Goal: Participate in discussion: Engage in conversation with other users on a specific topic

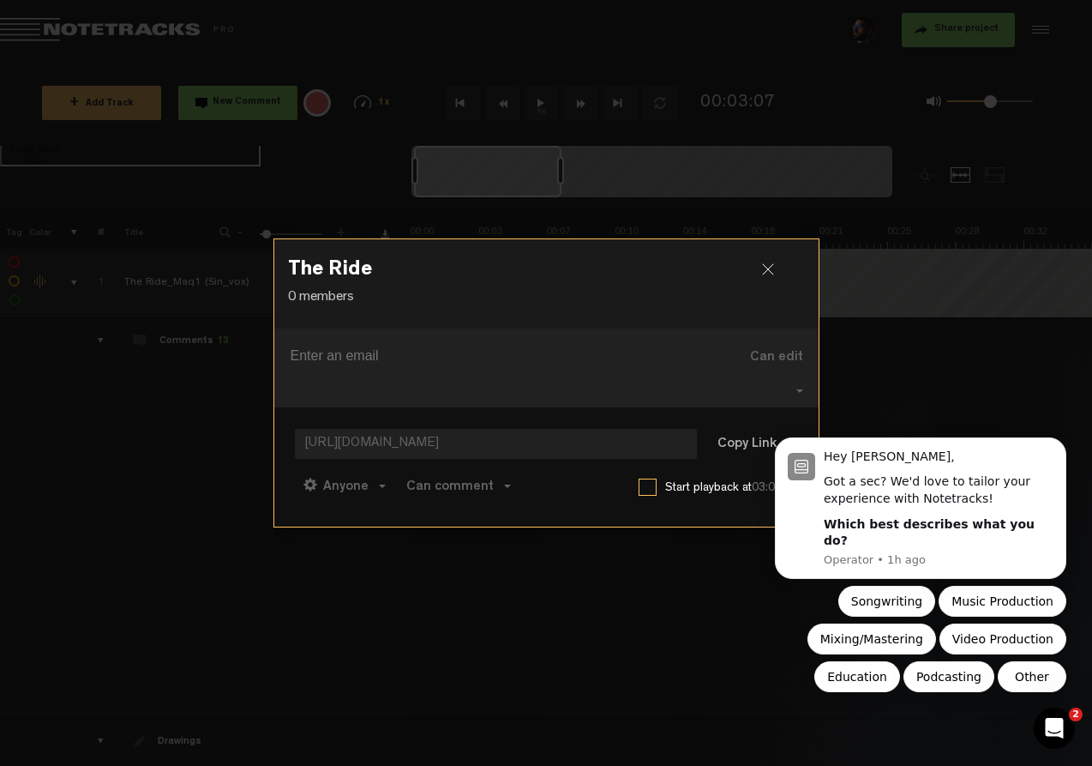
scroll to position [0, 14]
click at [769, 280] on div at bounding box center [775, 276] width 26 height 26
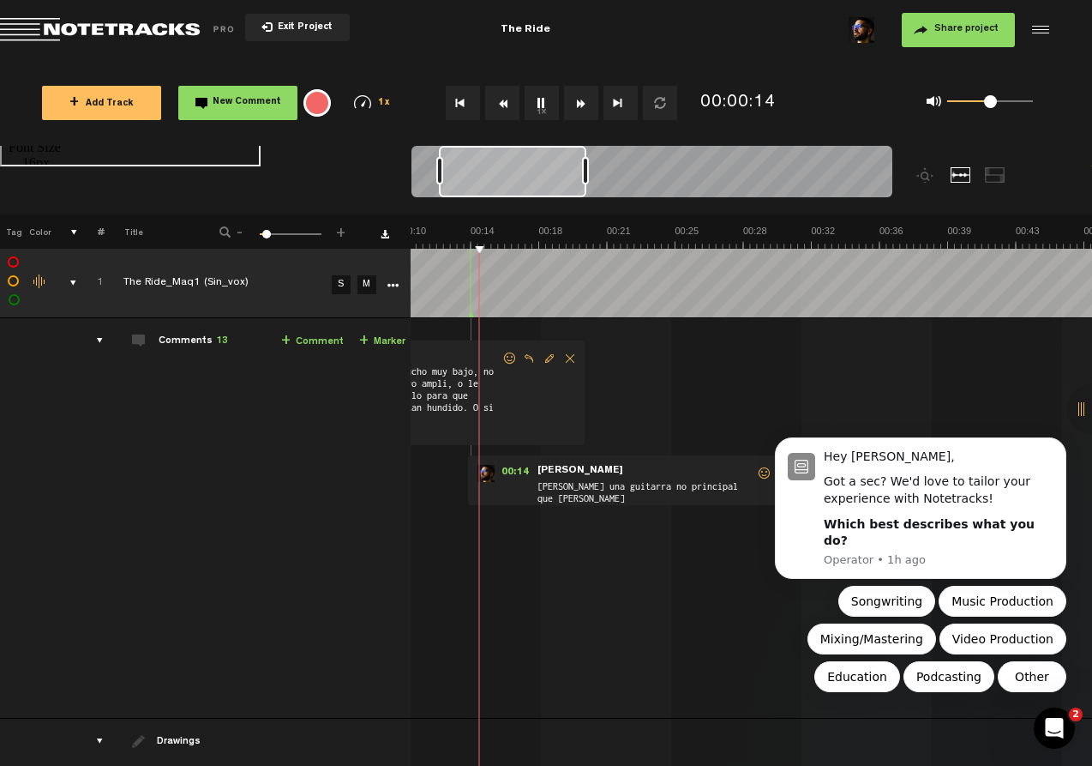
scroll to position [0, 214]
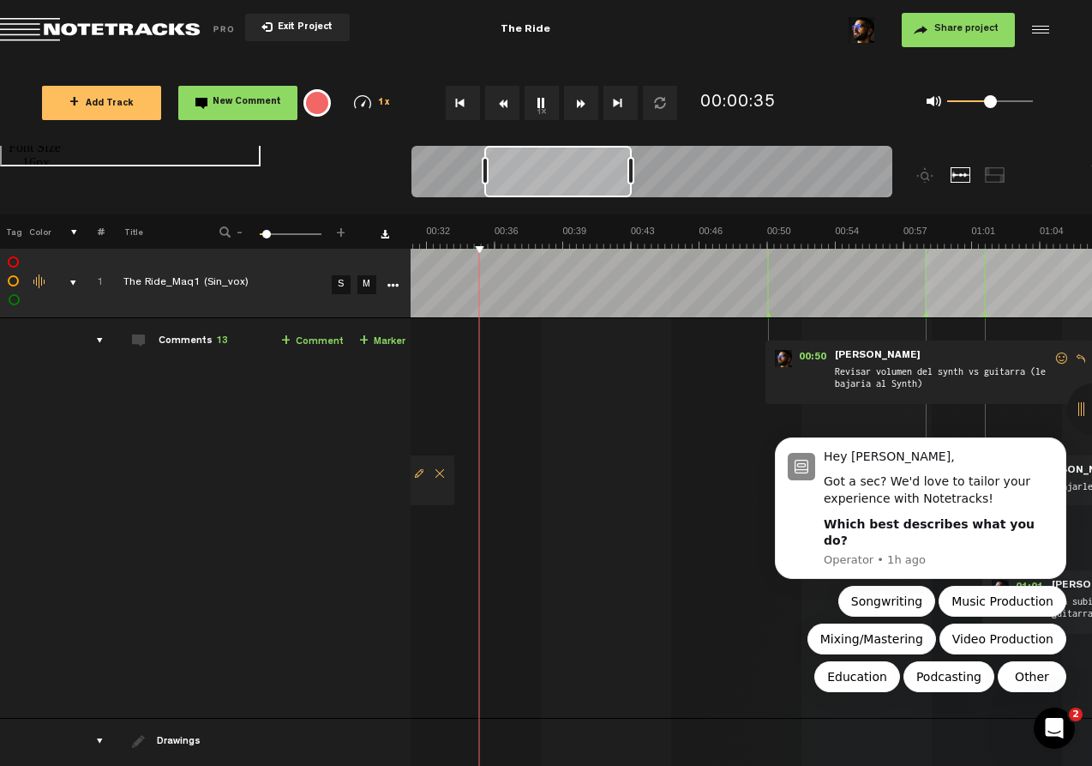
scroll to position [0, 600]
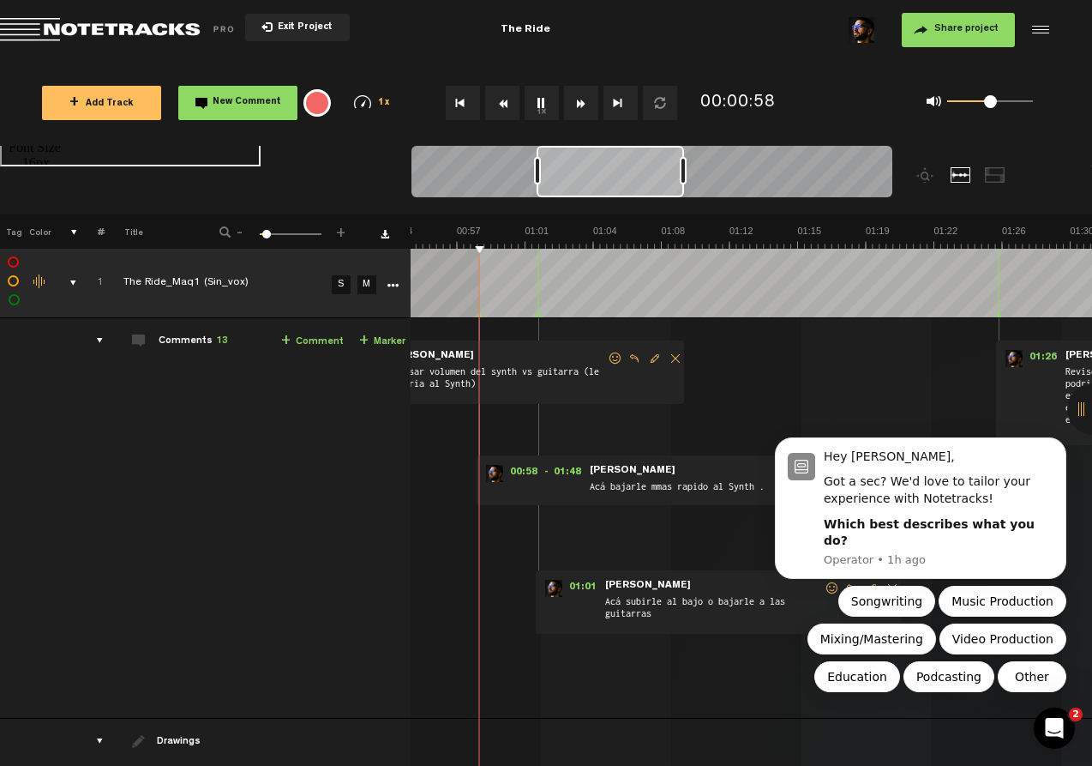
scroll to position [0, 1044]
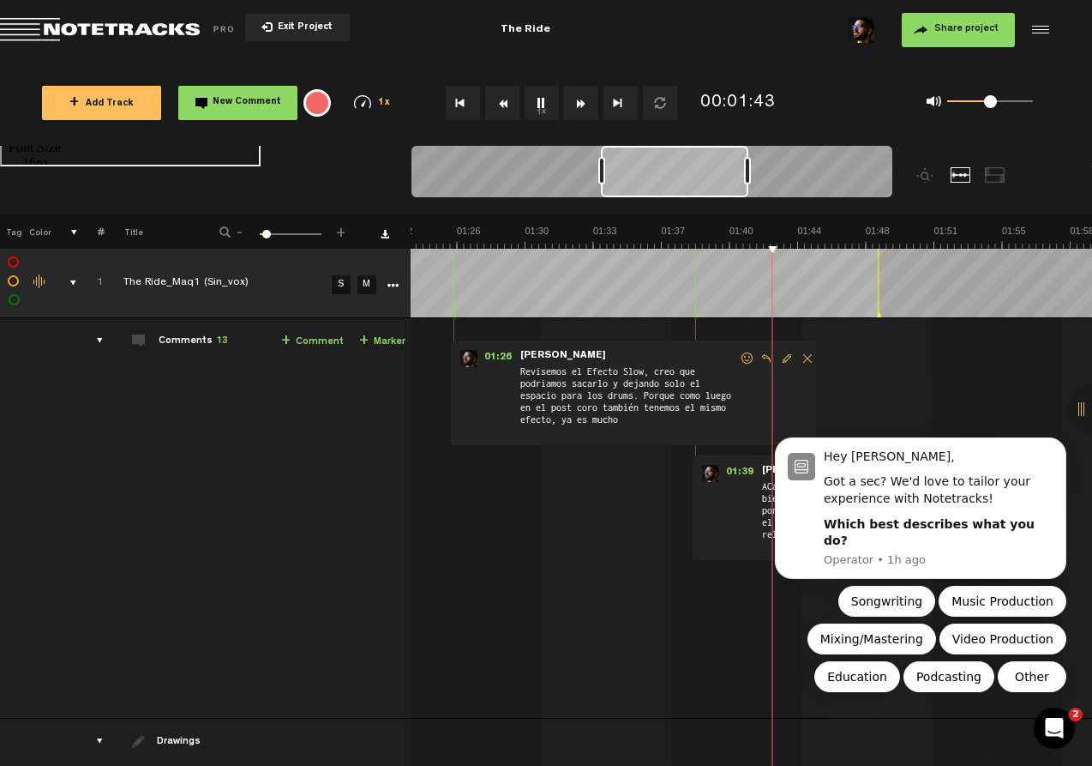
scroll to position [0, 1590]
click at [924, 237] on img at bounding box center [866, 237] width 4090 height 24
click at [1037, 242] on img at bounding box center [866, 237] width 4090 height 24
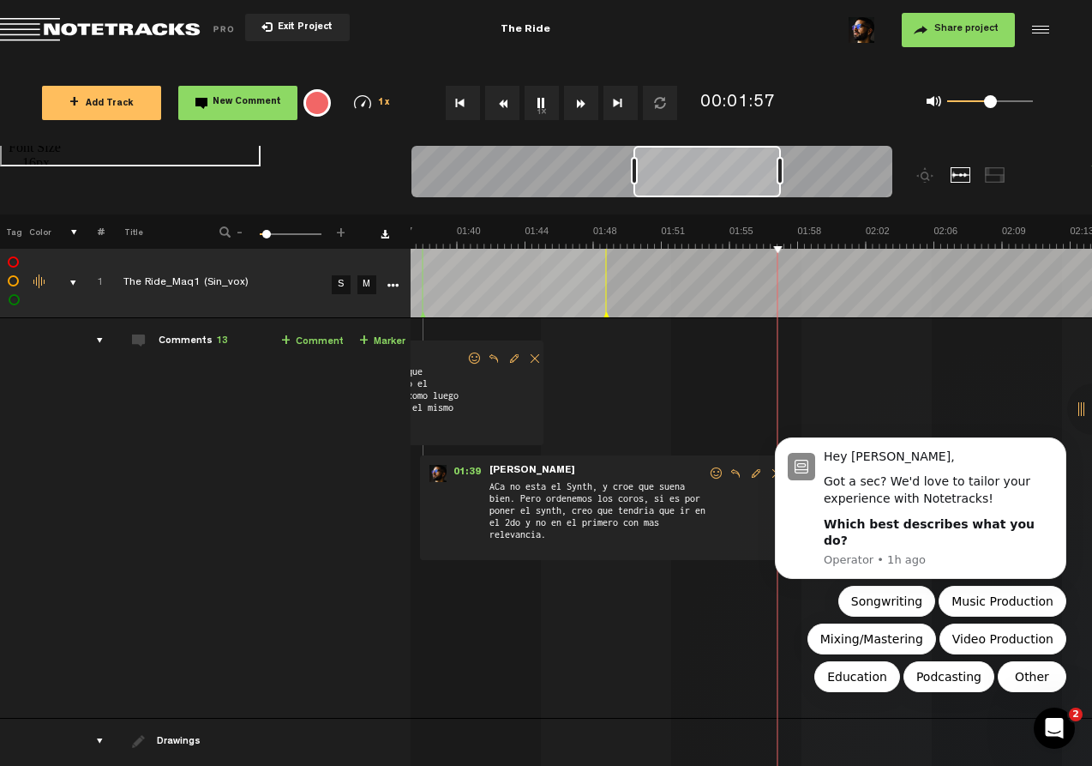
click at [1037, 242] on img at bounding box center [593, 237] width 4090 height 24
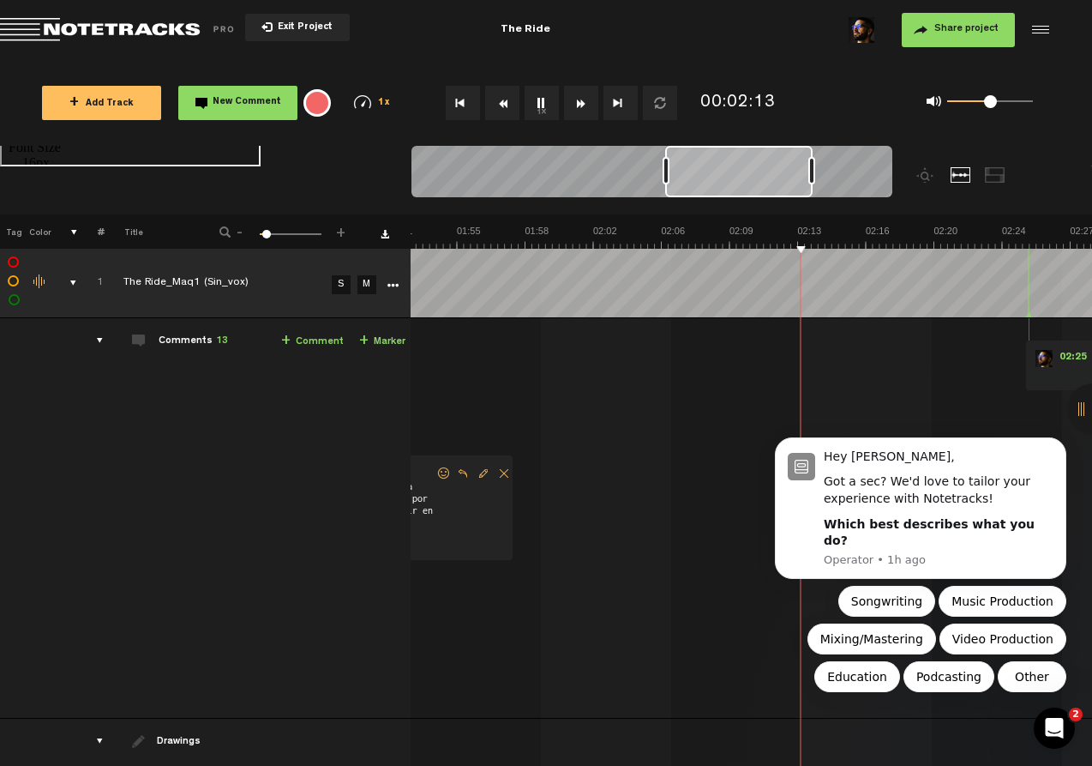
click at [442, 237] on img at bounding box center [321, 237] width 4090 height 24
click at [1061, 447] on icon "Dismiss notification" at bounding box center [1061, 441] width 9 height 9
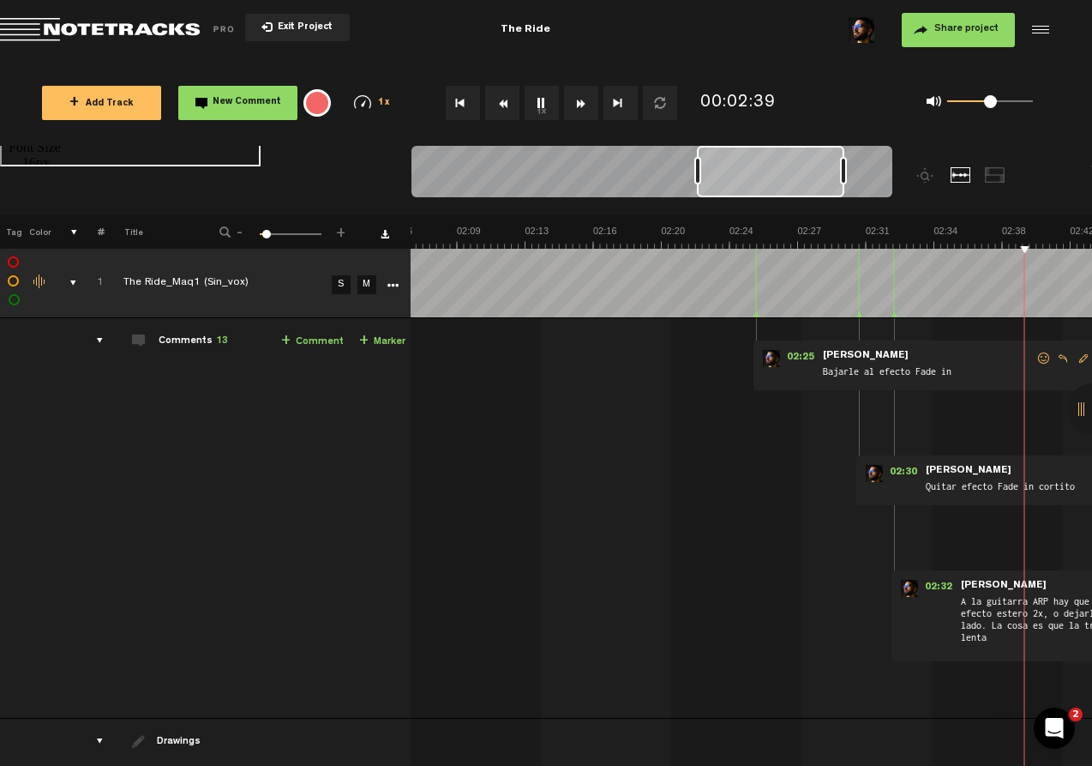
scroll to position [0, 2680]
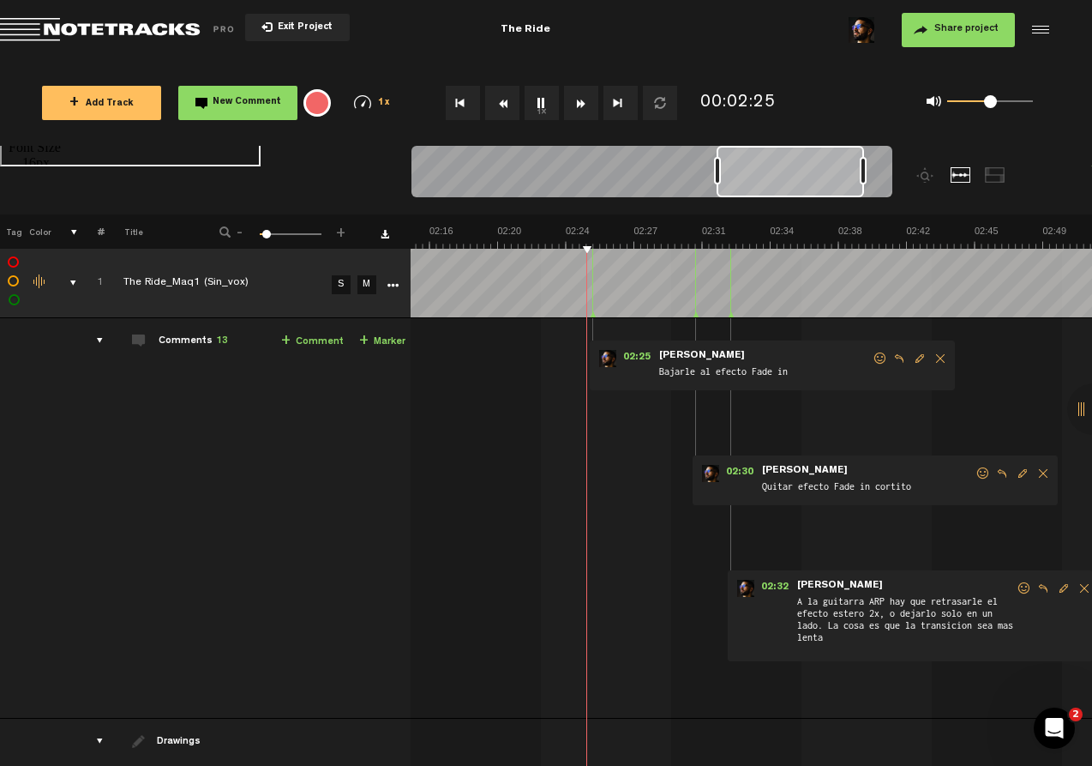
scroll to position [0, 2571]
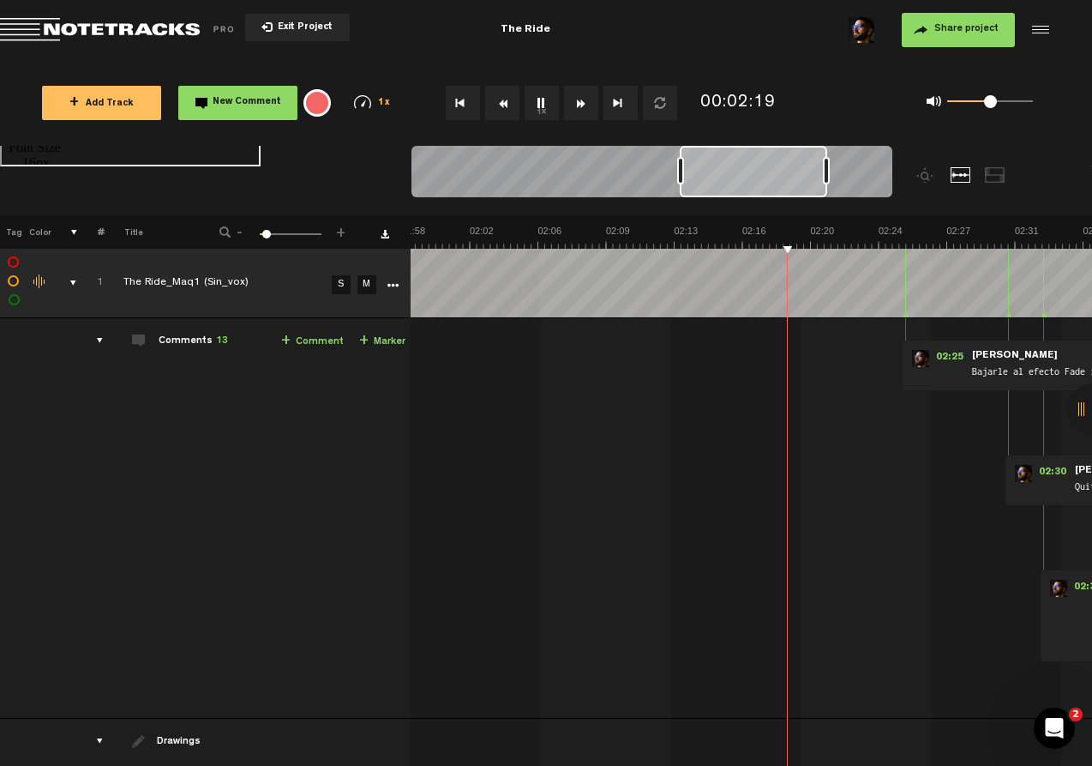
scroll to position [0, 2464]
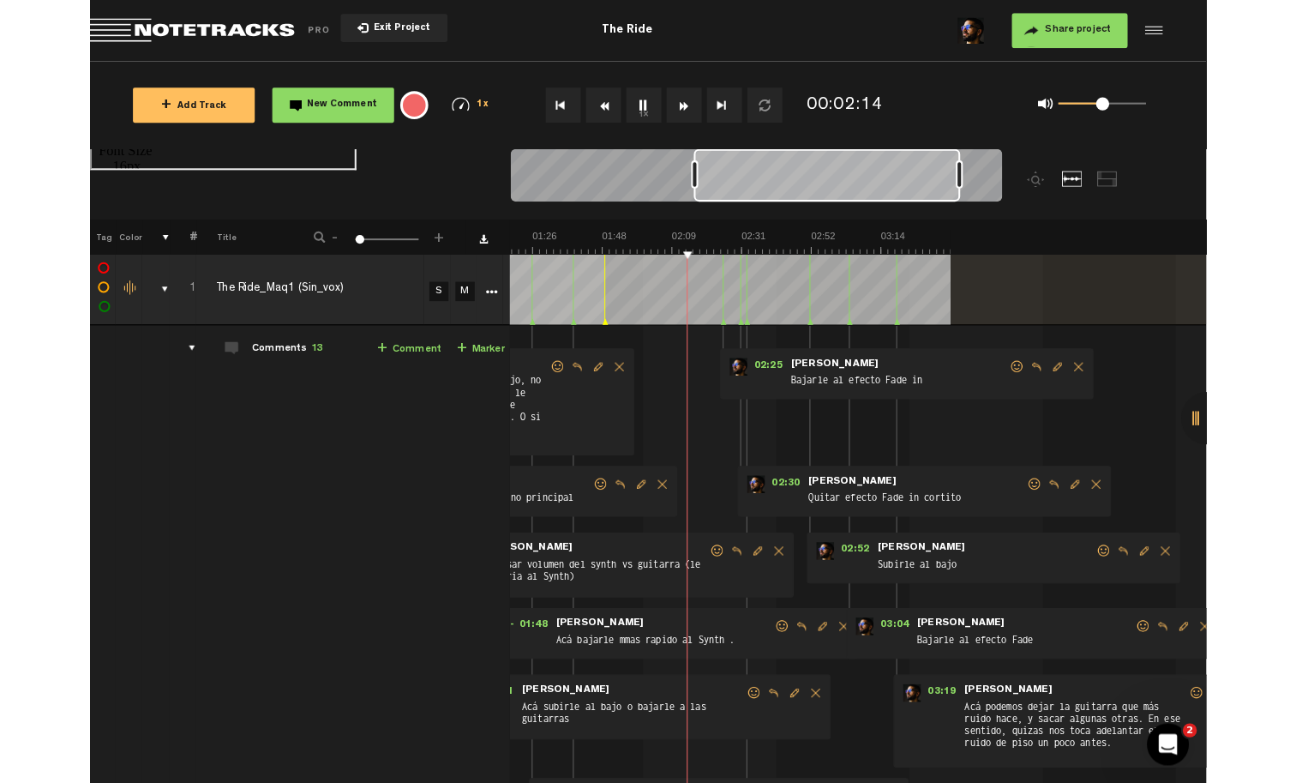
scroll to position [0, 231]
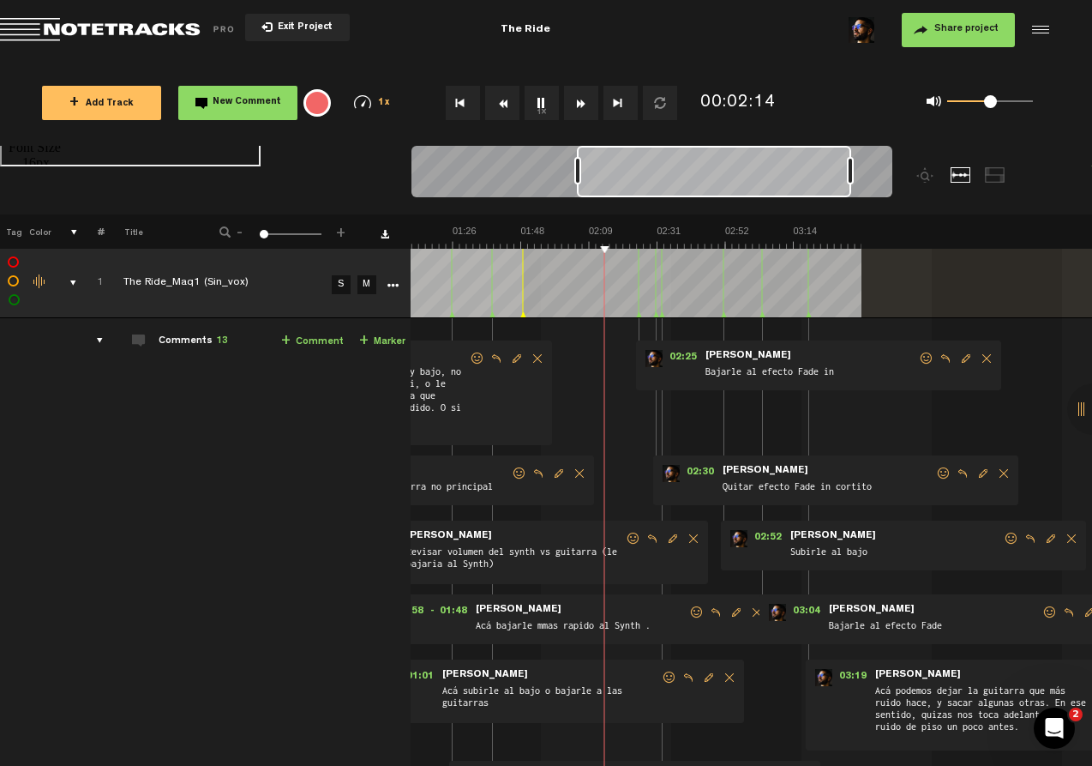
drag, startPoint x: 701, startPoint y: 170, endPoint x: 574, endPoint y: 176, distance: 127.0
click at [574, 176] on div at bounding box center [577, 170] width 7 height 27
click at [506, 239] on img at bounding box center [521, 237] width 682 height 24
click at [530, 242] on img at bounding box center [521, 237] width 682 height 24
click at [510, 243] on img at bounding box center [521, 237] width 682 height 24
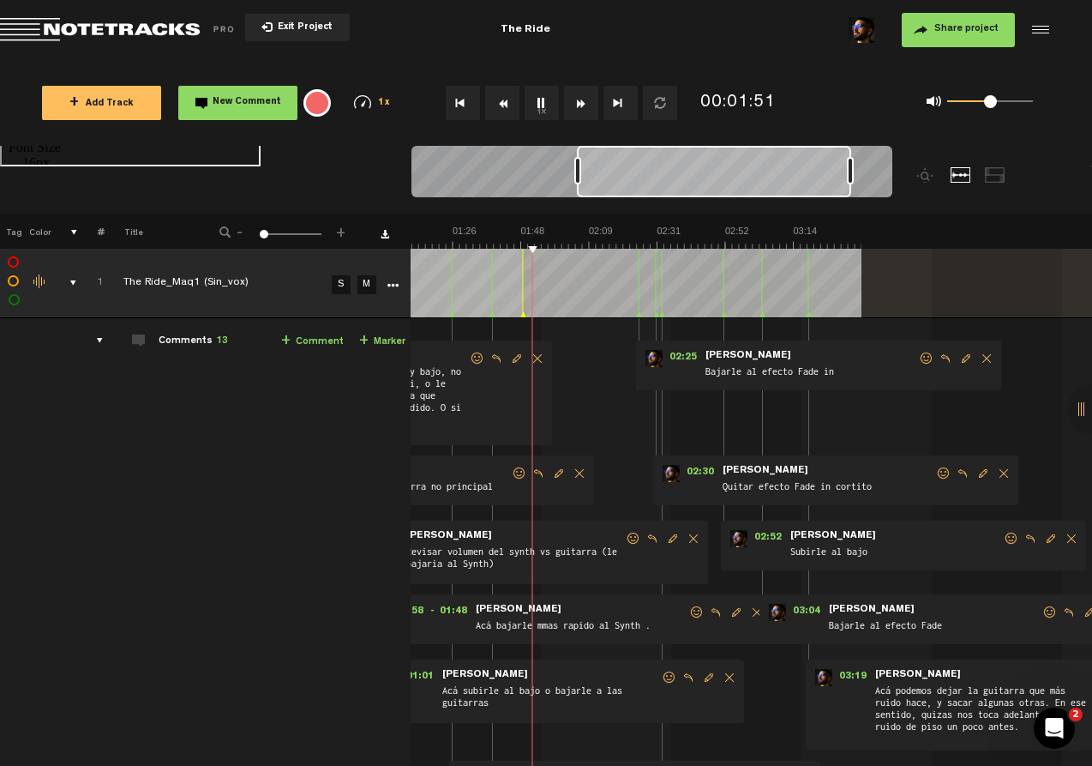
click at [510, 243] on img at bounding box center [521, 237] width 682 height 24
click at [490, 243] on img at bounding box center [521, 237] width 682 height 24
click at [509, 246] on img at bounding box center [521, 237] width 682 height 24
click at [552, 237] on img at bounding box center [521, 237] width 682 height 24
click at [541, 234] on img at bounding box center [521, 237] width 682 height 24
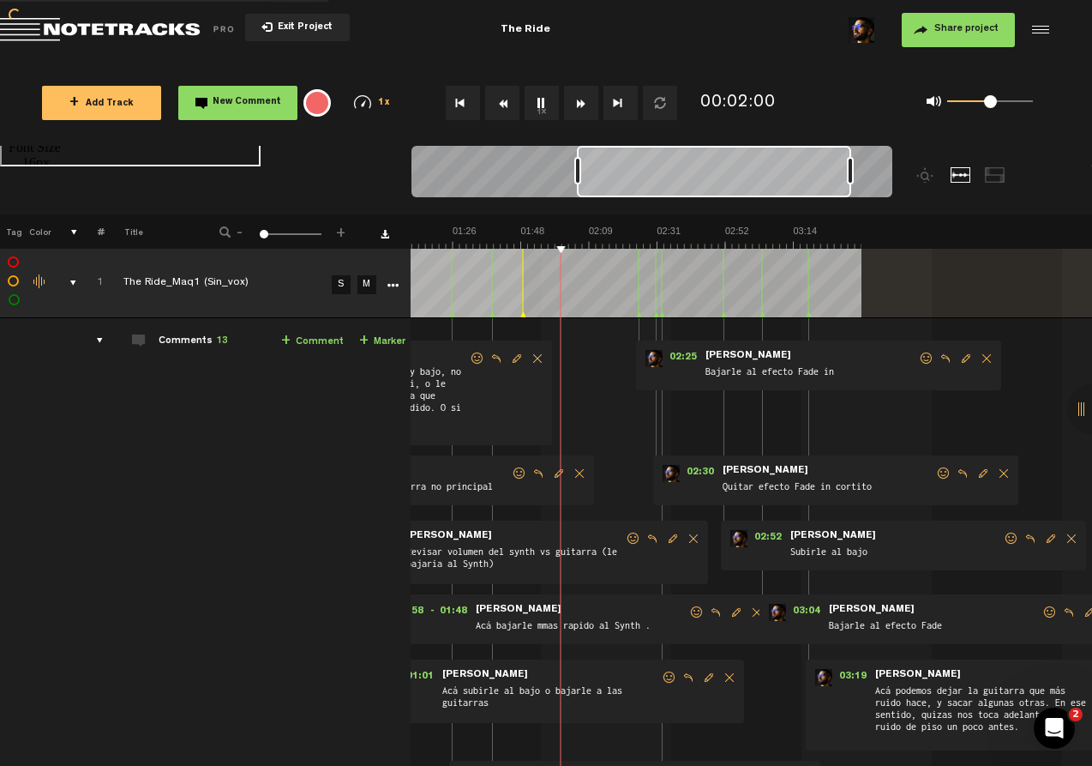
click at [296, 340] on link "+ Comment" at bounding box center [312, 342] width 63 height 20
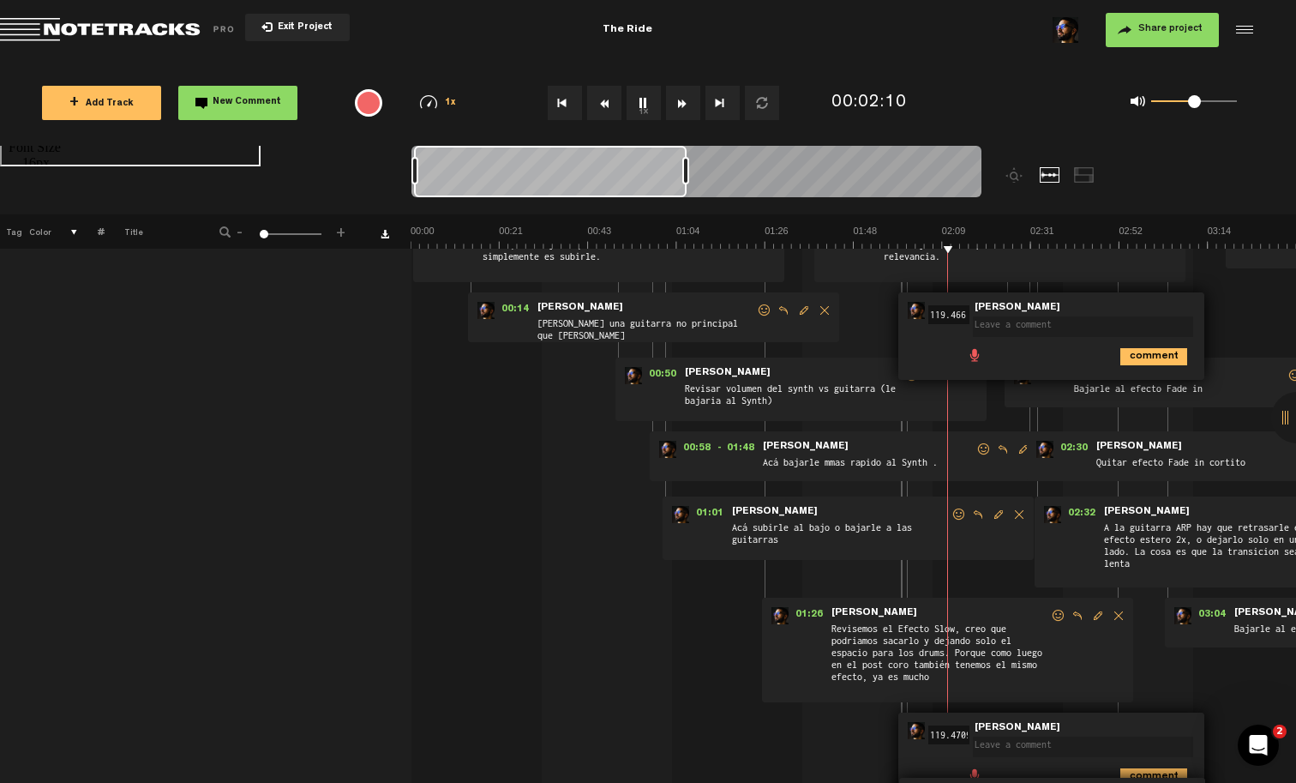
scroll to position [137, 0]
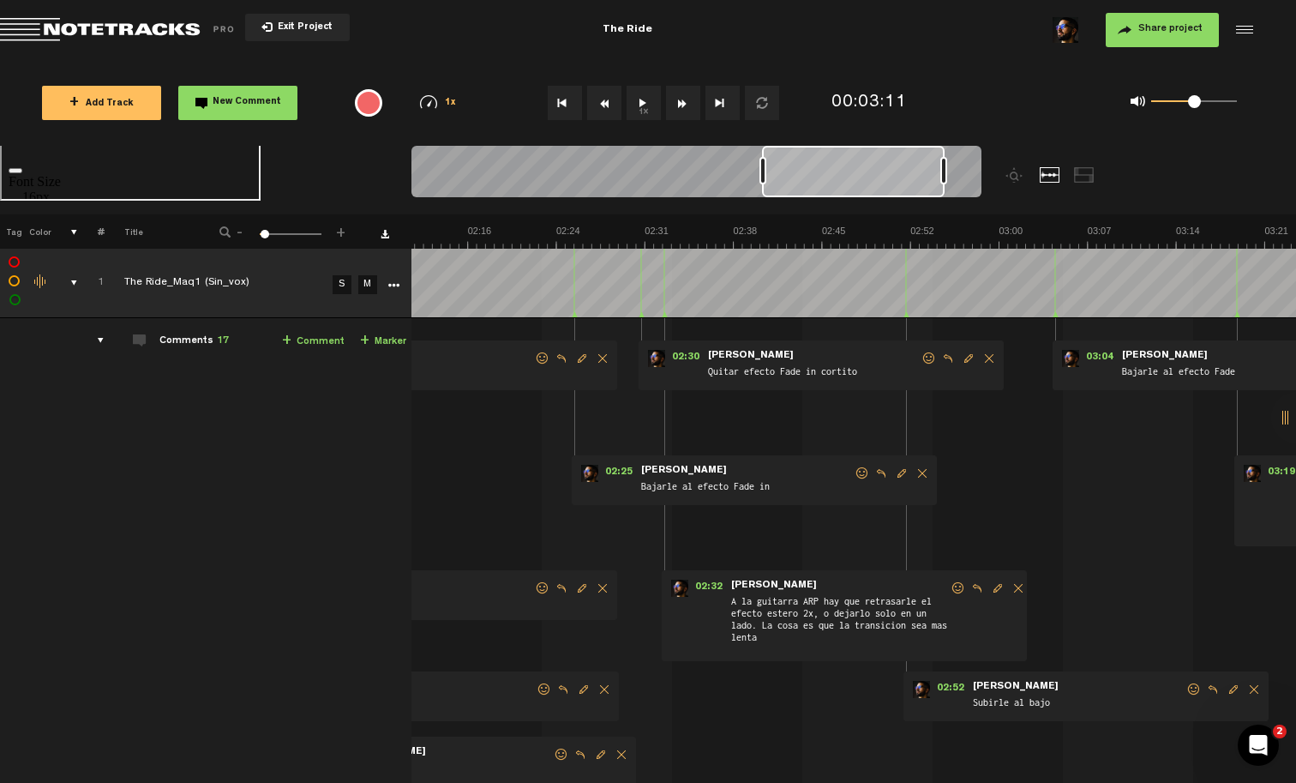
scroll to position [0, 1622]
drag, startPoint x: 849, startPoint y: 167, endPoint x: 763, endPoint y: 169, distance: 85.8
click at [763, 169] on div at bounding box center [763, 170] width 7 height 27
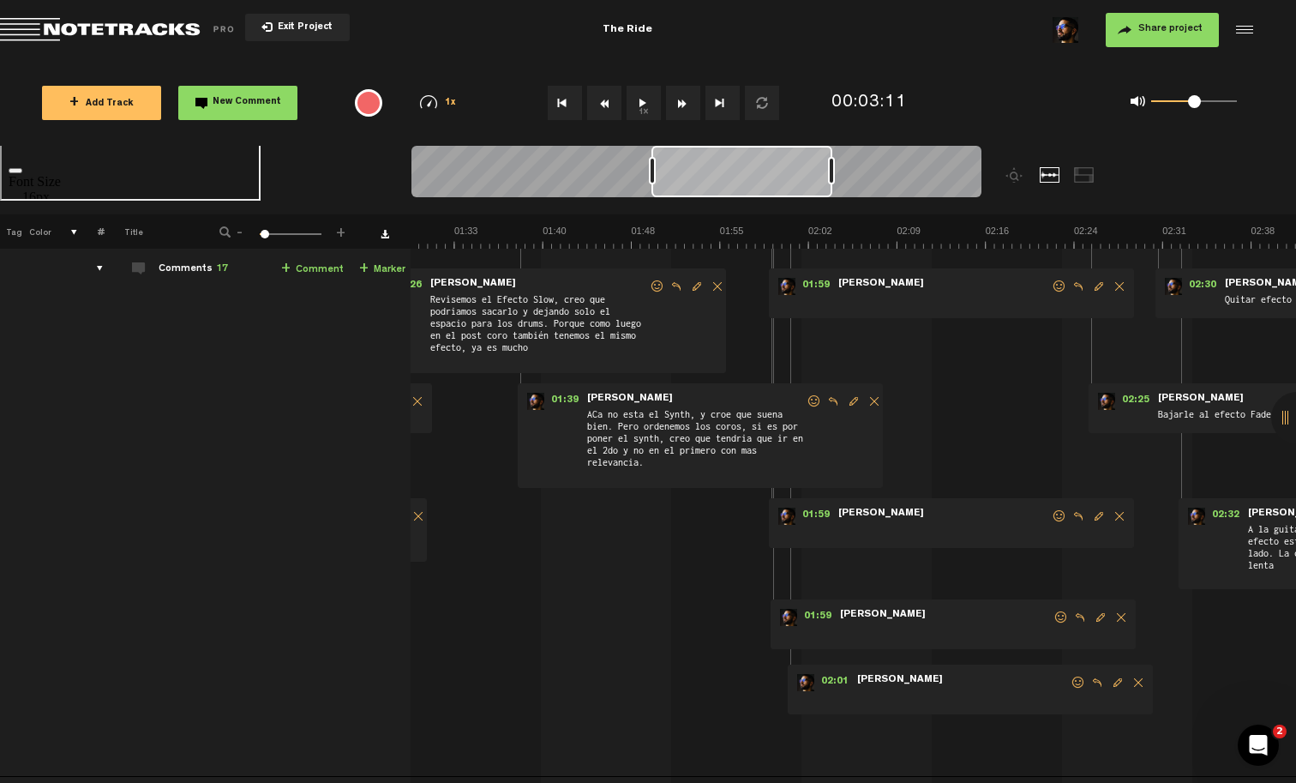
scroll to position [70, 2]
click at [1121, 522] on span "Delete comment" at bounding box center [1119, 518] width 21 height 12
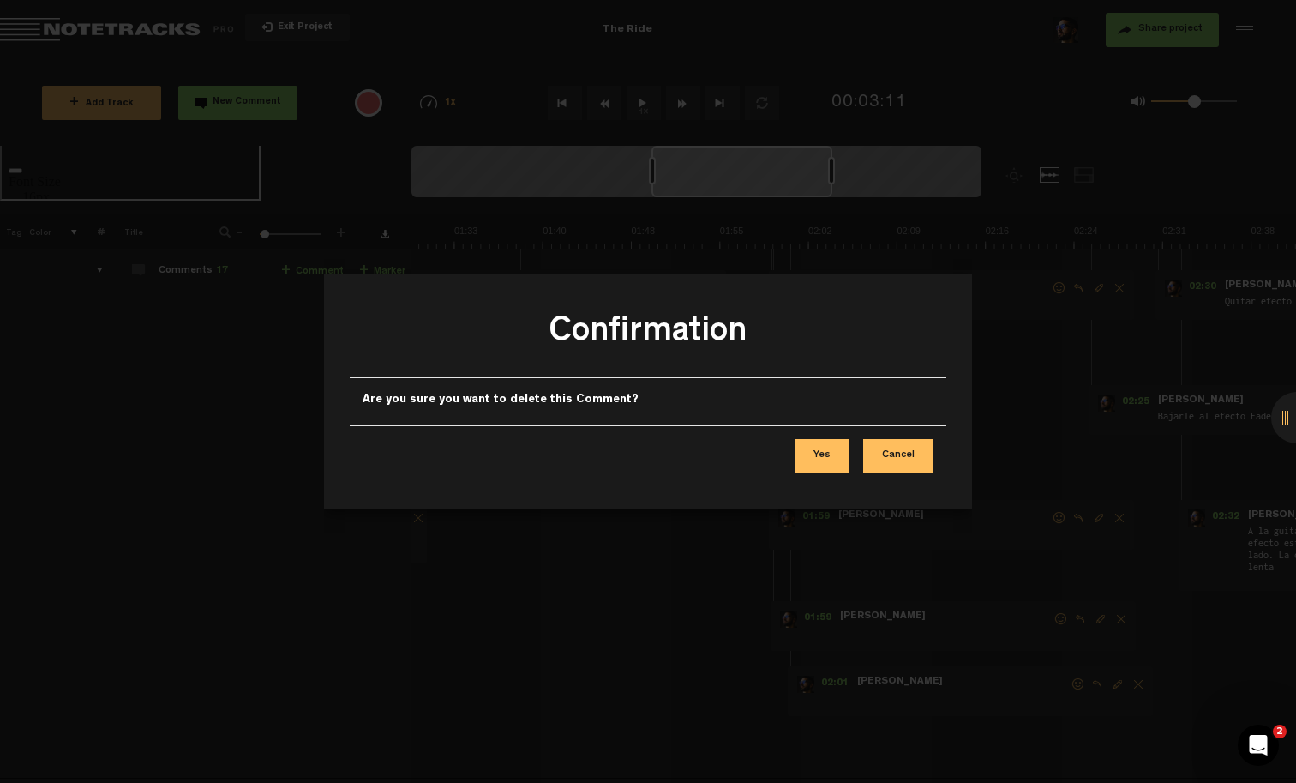
click at [837, 460] on button "Yes" at bounding box center [822, 456] width 55 height 34
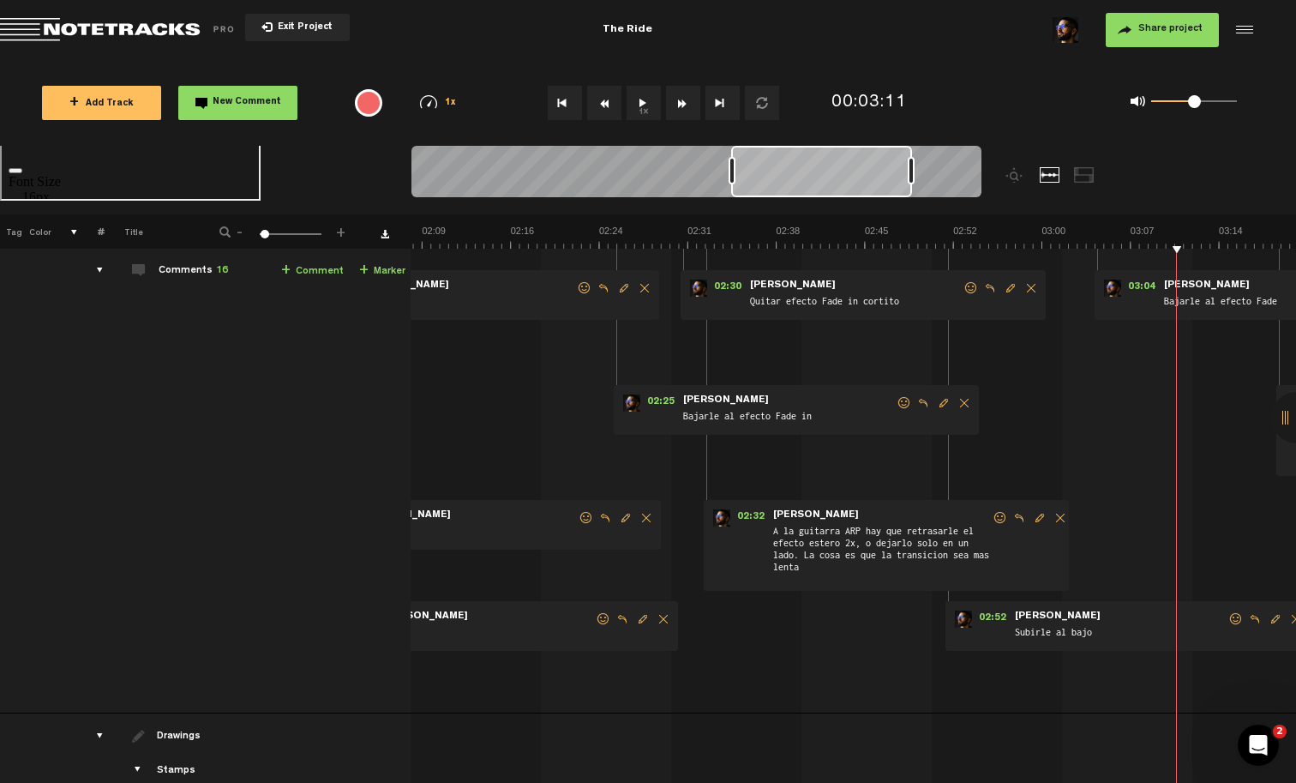
scroll to position [70, 0]
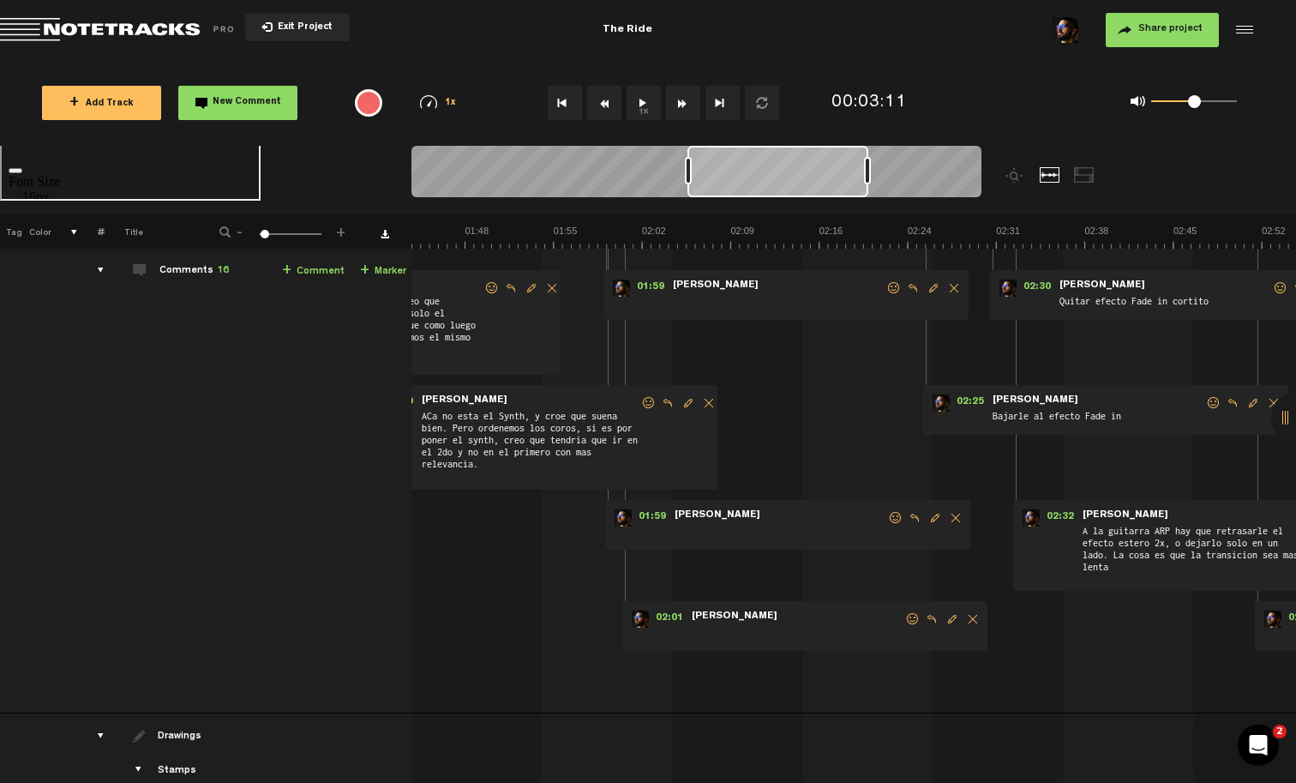
click at [971, 622] on span "Delete comment" at bounding box center [973, 619] width 21 height 12
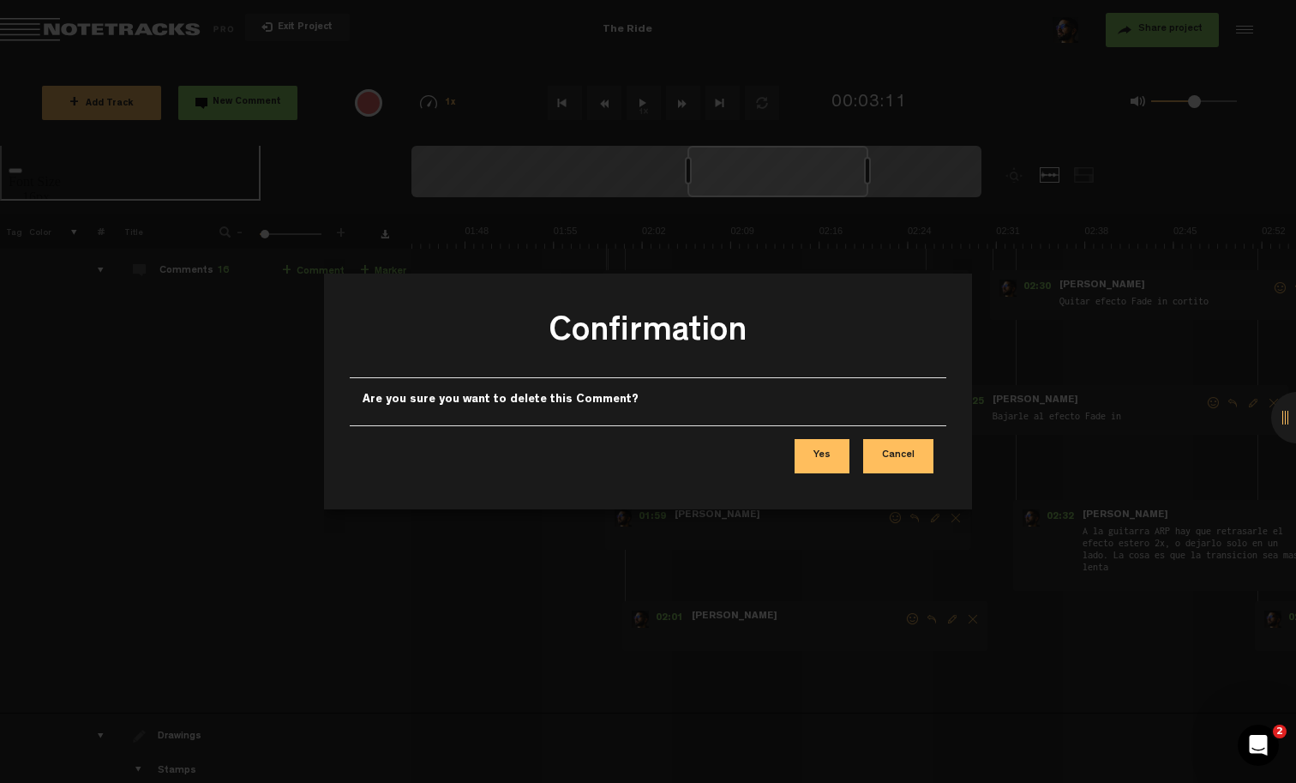
click at [814, 448] on button "Yes" at bounding box center [822, 456] width 55 height 34
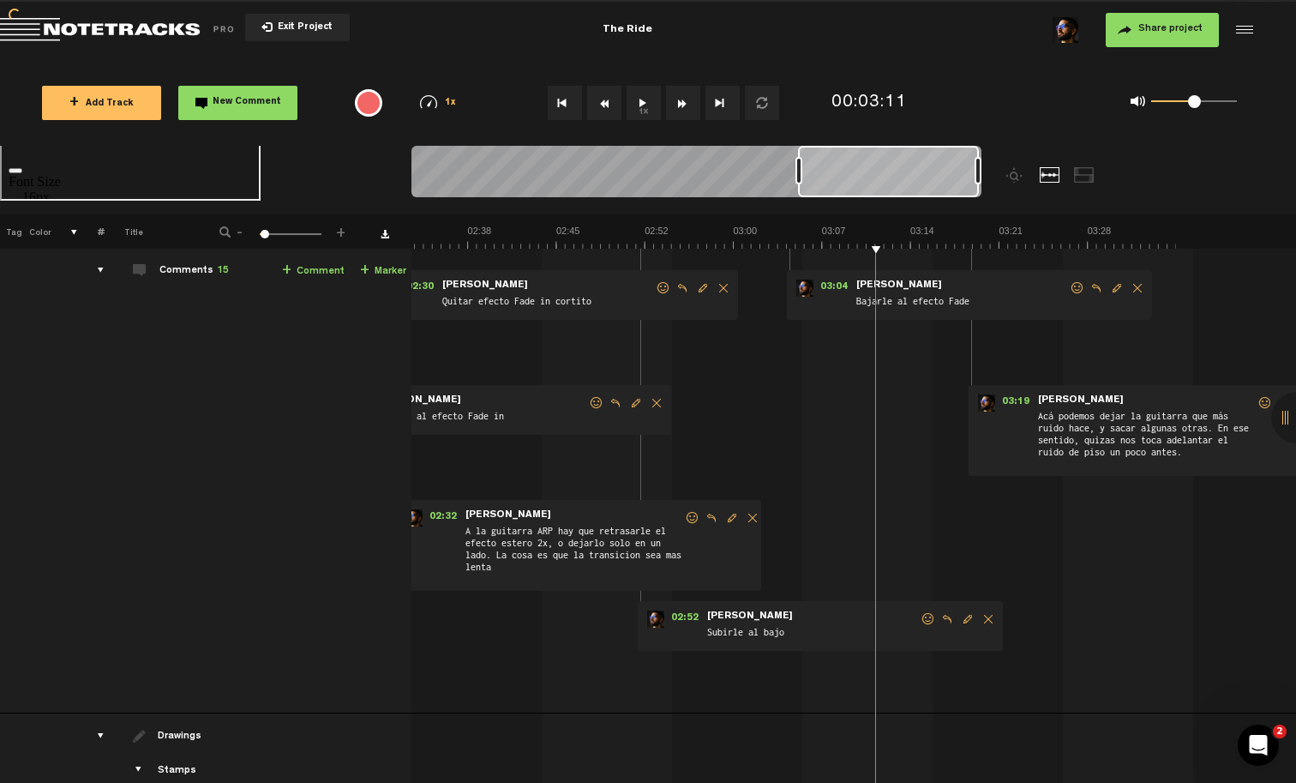
scroll to position [0, 1171]
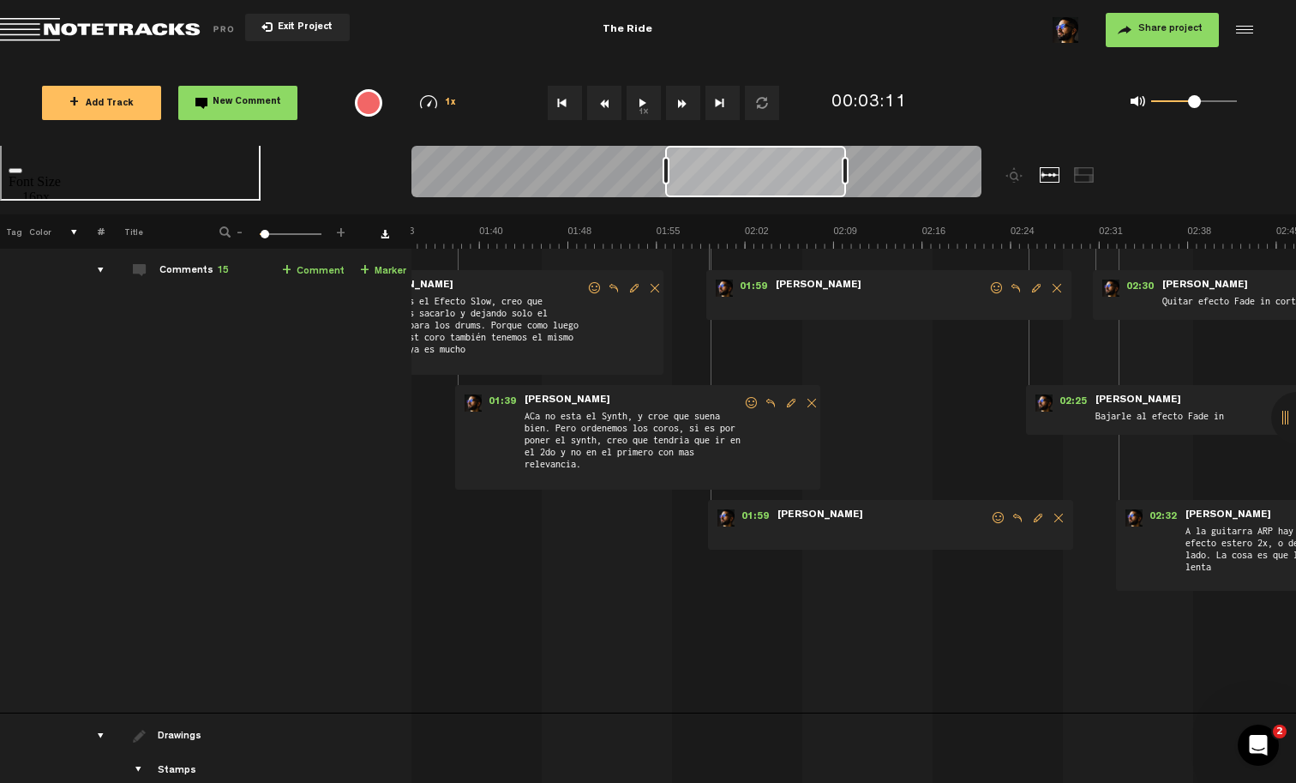
click at [699, 237] on img at bounding box center [568, 237] width 2657 height 24
click at [1056, 287] on span "Delete comment" at bounding box center [1057, 288] width 21 height 12
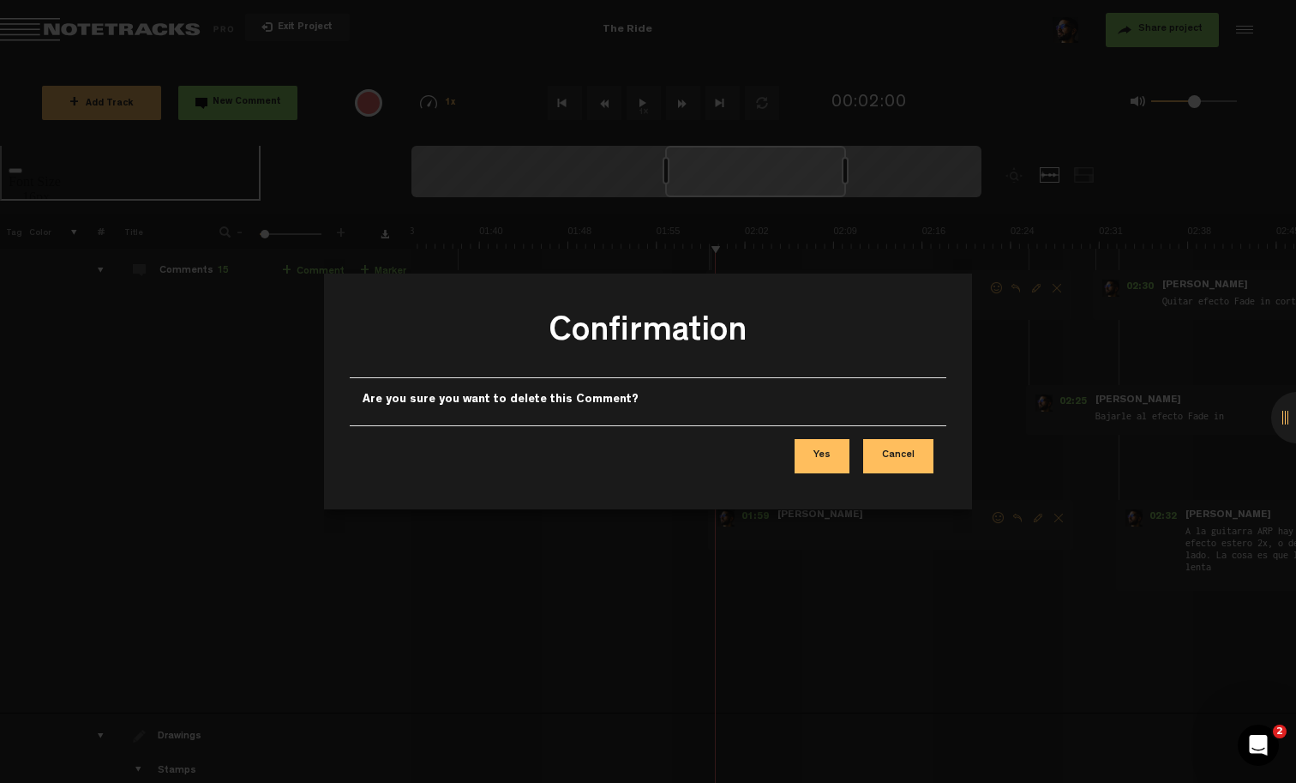
click at [819, 444] on button "Yes" at bounding box center [822, 456] width 55 height 34
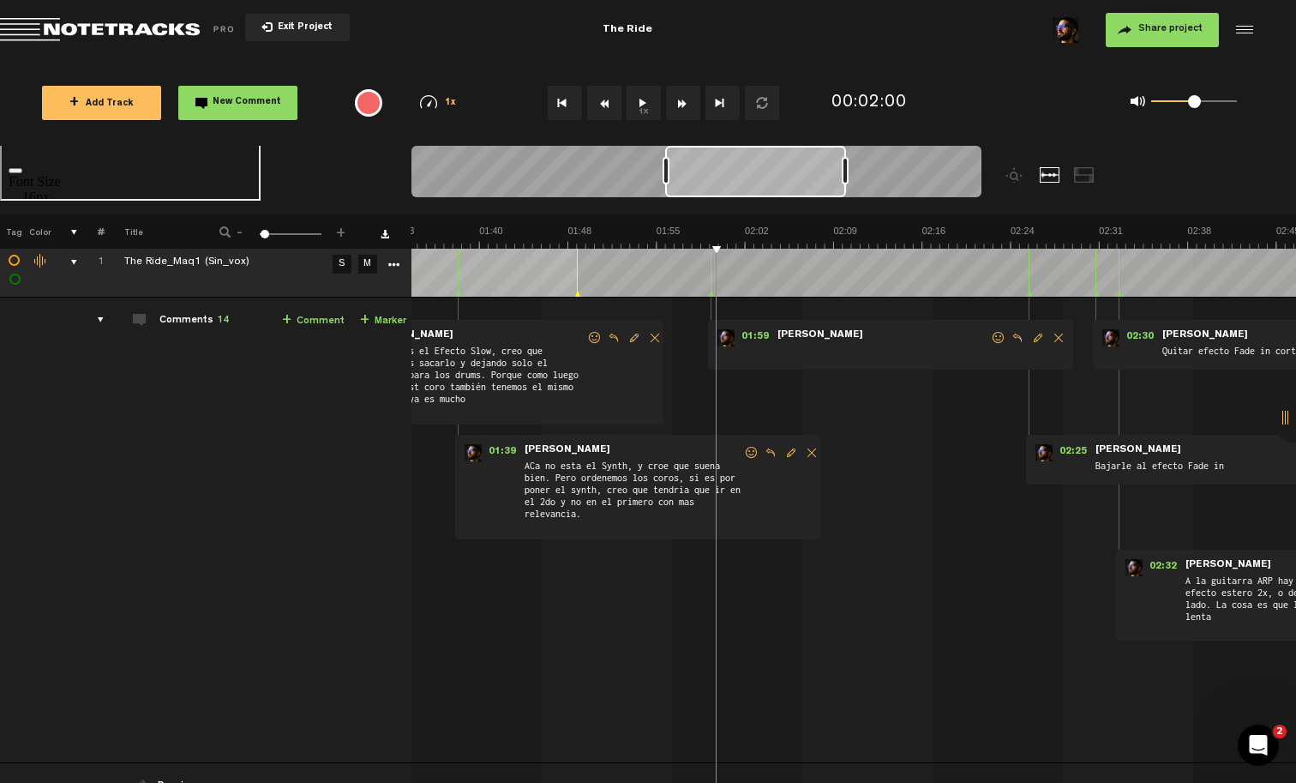
scroll to position [0, 0]
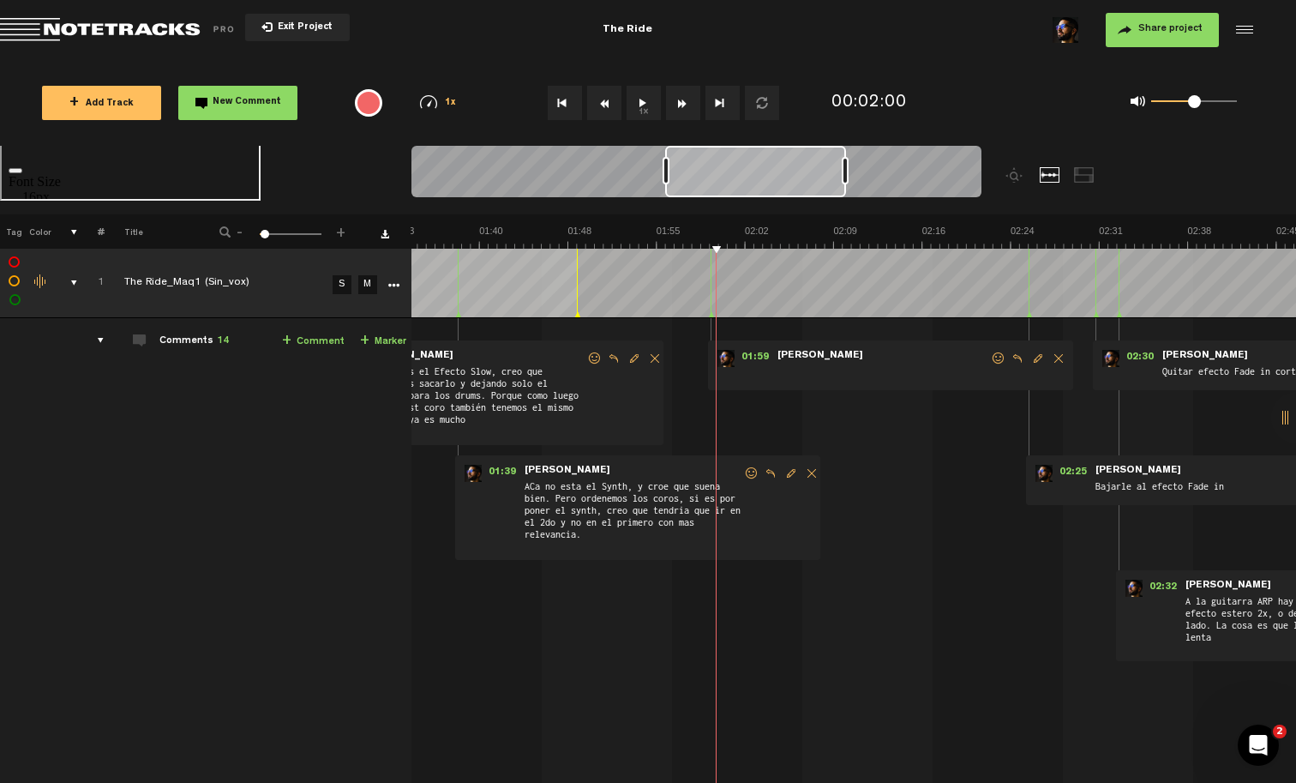
click at [782, 370] on span at bounding box center [883, 373] width 214 height 19
click at [1036, 358] on span "Edit comment" at bounding box center [1038, 358] width 21 height 12
click at [885, 370] on textarea "poner guitarra palmute" at bounding box center [893, 374] width 220 height 21
type textarea "poner guitarra palm mute"
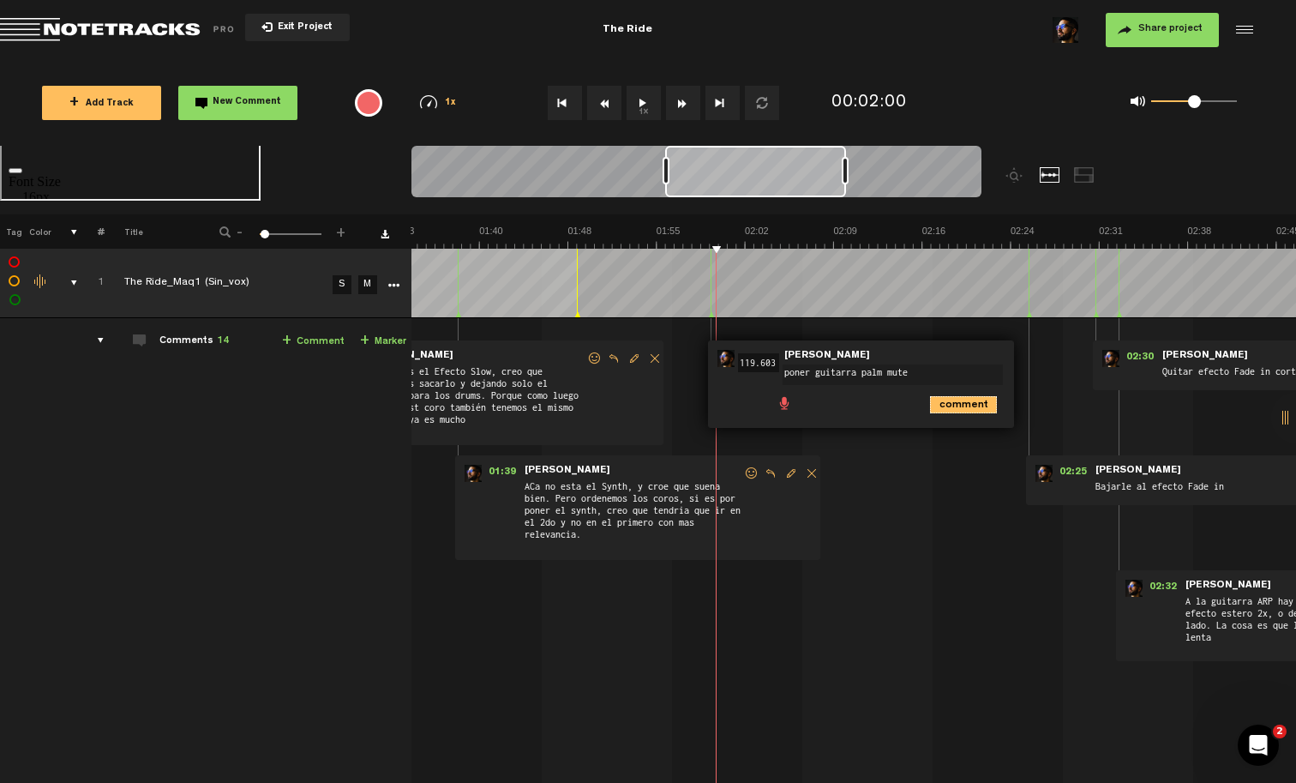
click at [973, 409] on icon "comment" at bounding box center [963, 404] width 67 height 17
click at [658, 133] on div "+ Add Track New Comment 1x 0.25x 0.5x 0.75x 1x 1.25x 1.5x 1.75x 2x All emojis 😀…" at bounding box center [648, 103] width 1296 height 86
click at [636, 143] on div "+ Add Track New Comment 1x 0.25x 0.5x 0.75x 1x 1.25x 1.5x 1.75x 2x All emojis 😀…" at bounding box center [648, 103] width 1296 height 86
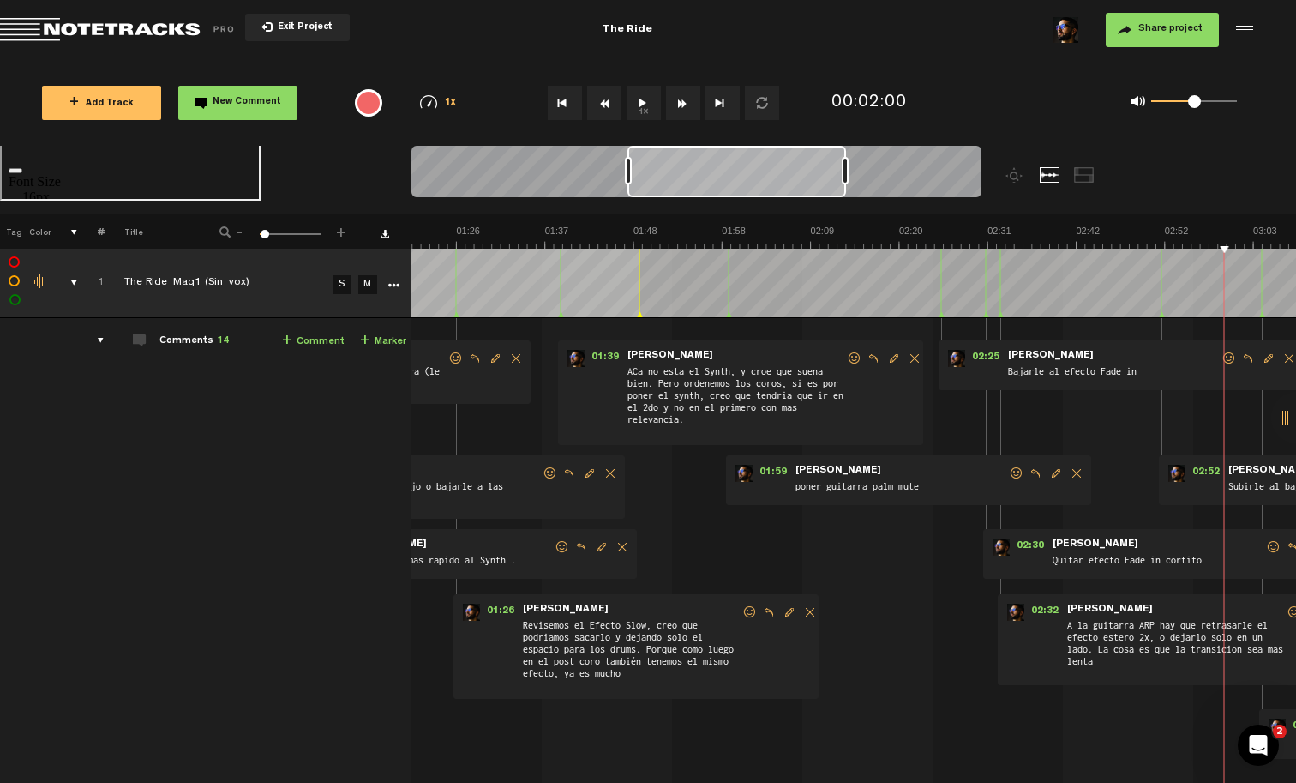
drag, startPoint x: 664, startPoint y: 169, endPoint x: 626, endPoint y: 169, distance: 37.7
click at [626, 169] on div at bounding box center [628, 170] width 7 height 27
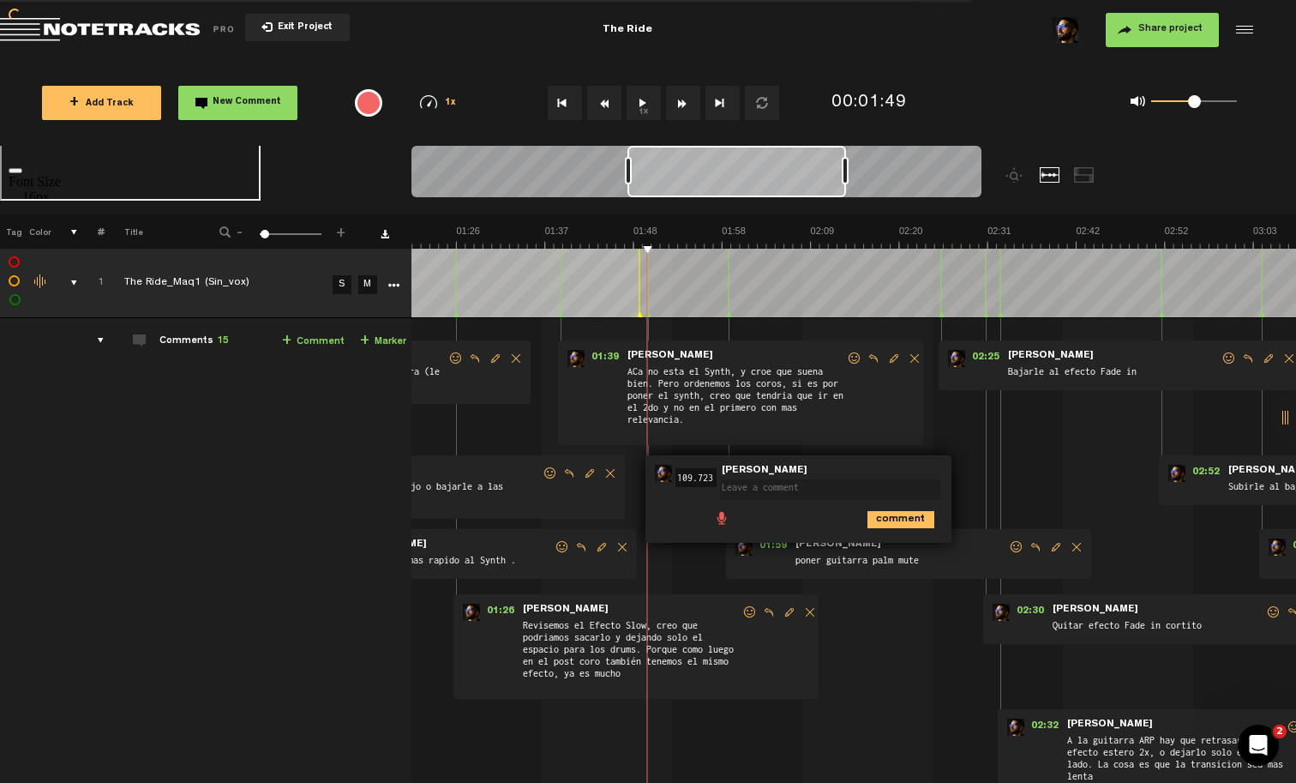
click at [648, 301] on div at bounding box center [648, 283] width 1 height 69
click at [747, 491] on textarea at bounding box center [830, 489] width 220 height 21
type textarea "Revisar bateria que sea la ultima que tenia el corte."
click at [913, 530] on icon "comment" at bounding box center [901, 526] width 67 height 17
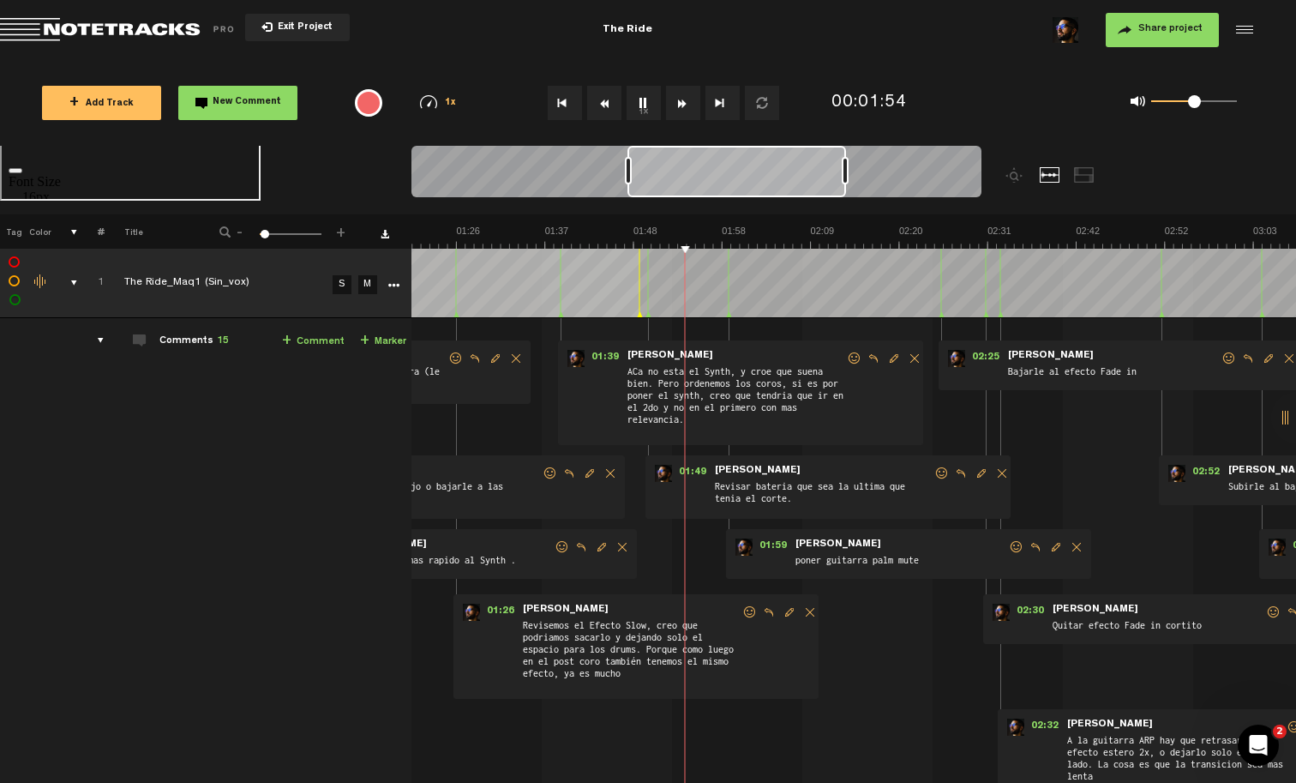
click at [646, 96] on button "1x" at bounding box center [644, 103] width 34 height 34
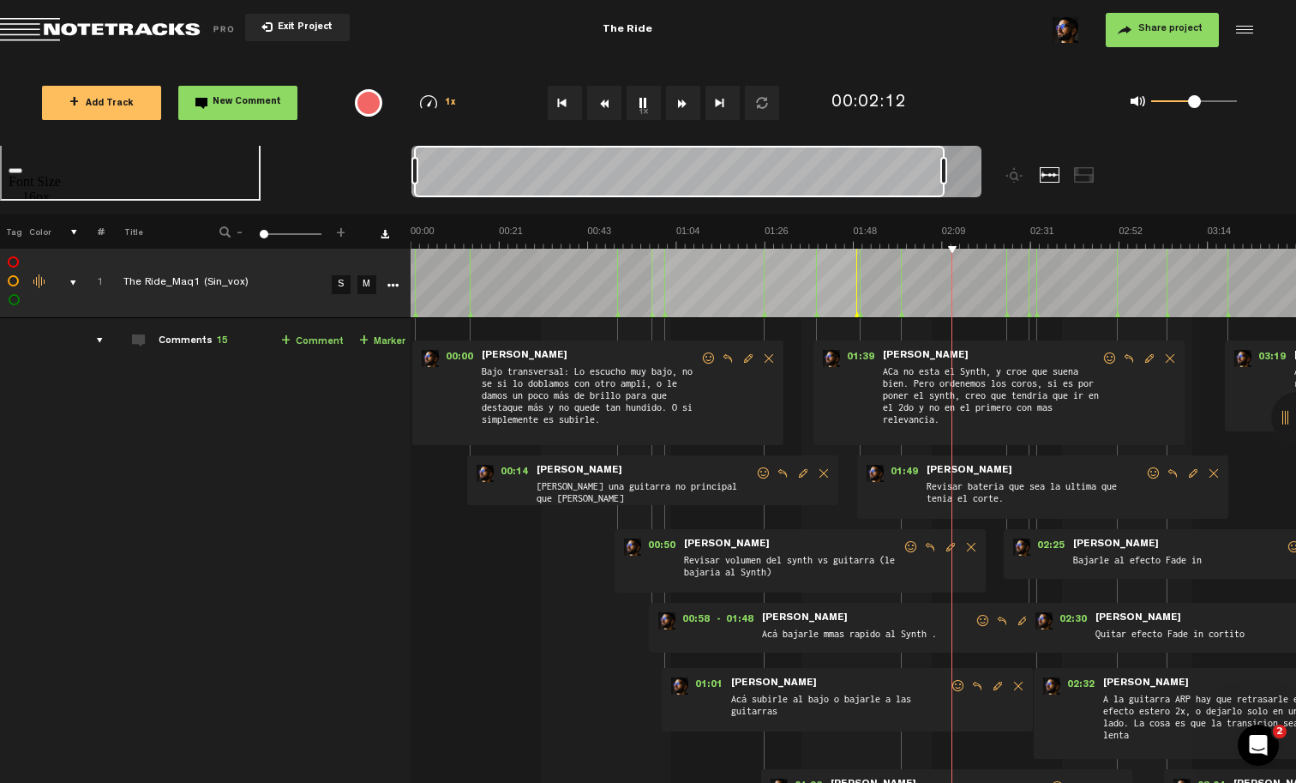
drag, startPoint x: 730, startPoint y: 168, endPoint x: 310, endPoint y: 145, distance: 420.8
click at [310, 60] on div "Loading... 100% + Add Track New Comment 1x 0.25x 0.5x 0.75x 1x 1.25x 1.5x 1.75x…" at bounding box center [648, 60] width 1296 height 0
drag, startPoint x: 941, startPoint y: 162, endPoint x: 1169, endPoint y: 186, distance: 230.2
click at [1172, 186] on nt-zoom-navigation-bar at bounding box center [648, 180] width 1296 height 69
click at [1089, 178] on div at bounding box center [1084, 174] width 21 height 15
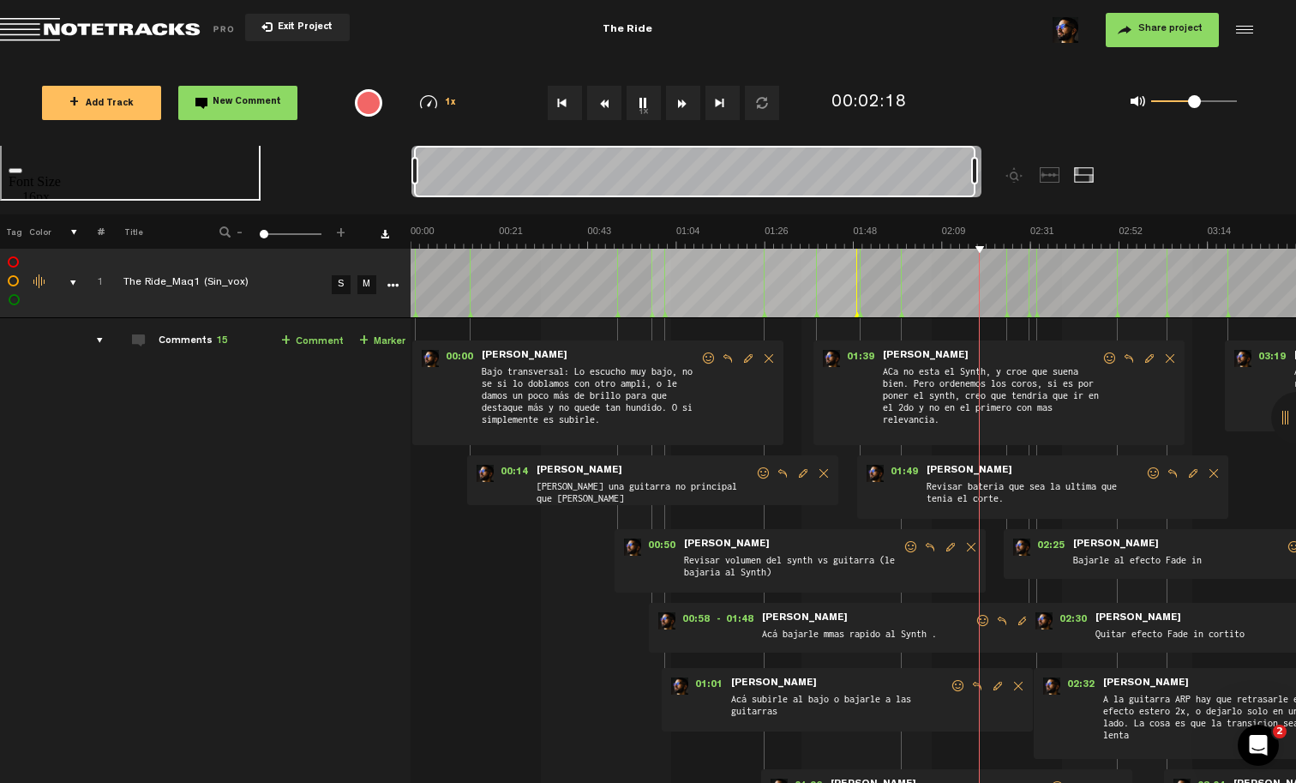
click at [1088, 178] on div at bounding box center [1084, 174] width 21 height 15
click at [1037, 168] on div at bounding box center [768, 180] width 713 height 69
click at [1050, 176] on div at bounding box center [1050, 174] width 21 height 15
click at [1050, 177] on div at bounding box center [1050, 174] width 21 height 15
click at [1015, 176] on div at bounding box center [1016, 174] width 21 height 15
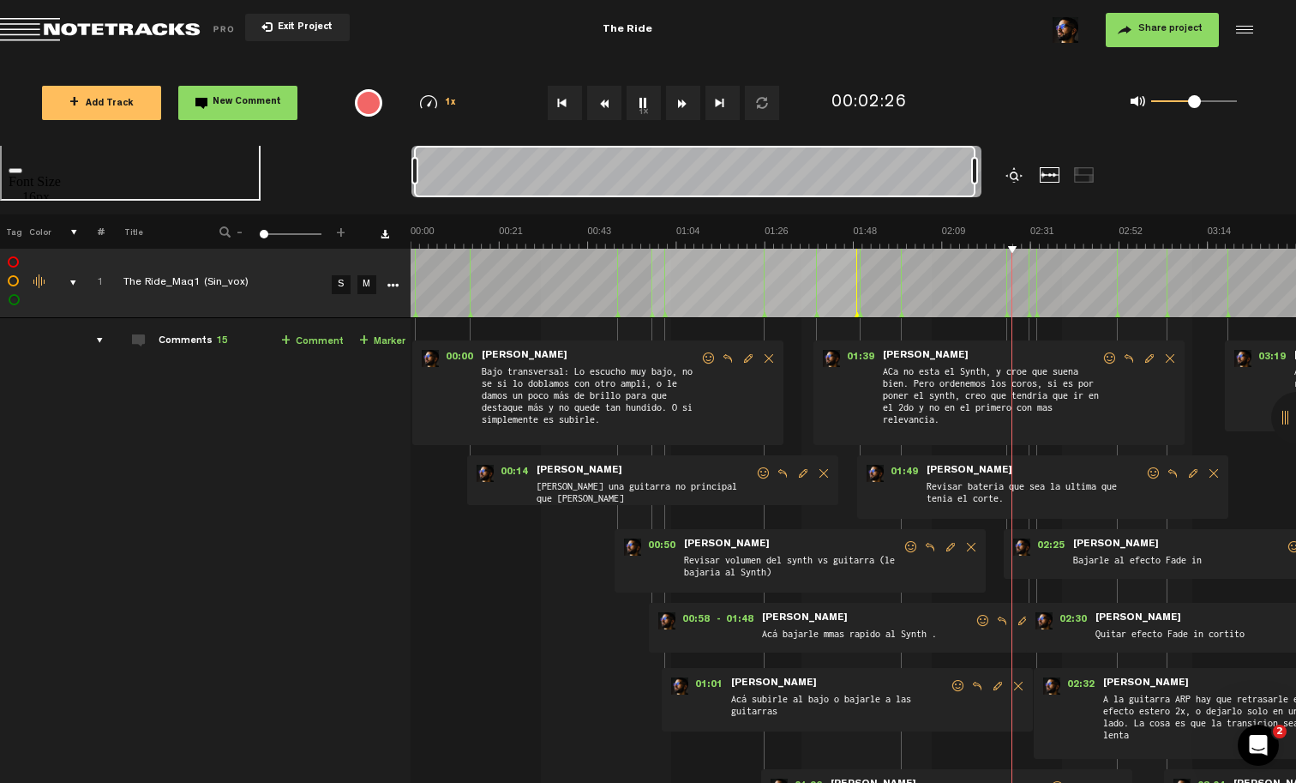
click at [1013, 175] on div at bounding box center [1016, 174] width 21 height 15
click at [1017, 174] on div at bounding box center [1016, 174] width 21 height 15
click at [1079, 173] on div at bounding box center [1084, 174] width 21 height 15
click at [1008, 171] on div at bounding box center [1016, 174] width 21 height 15
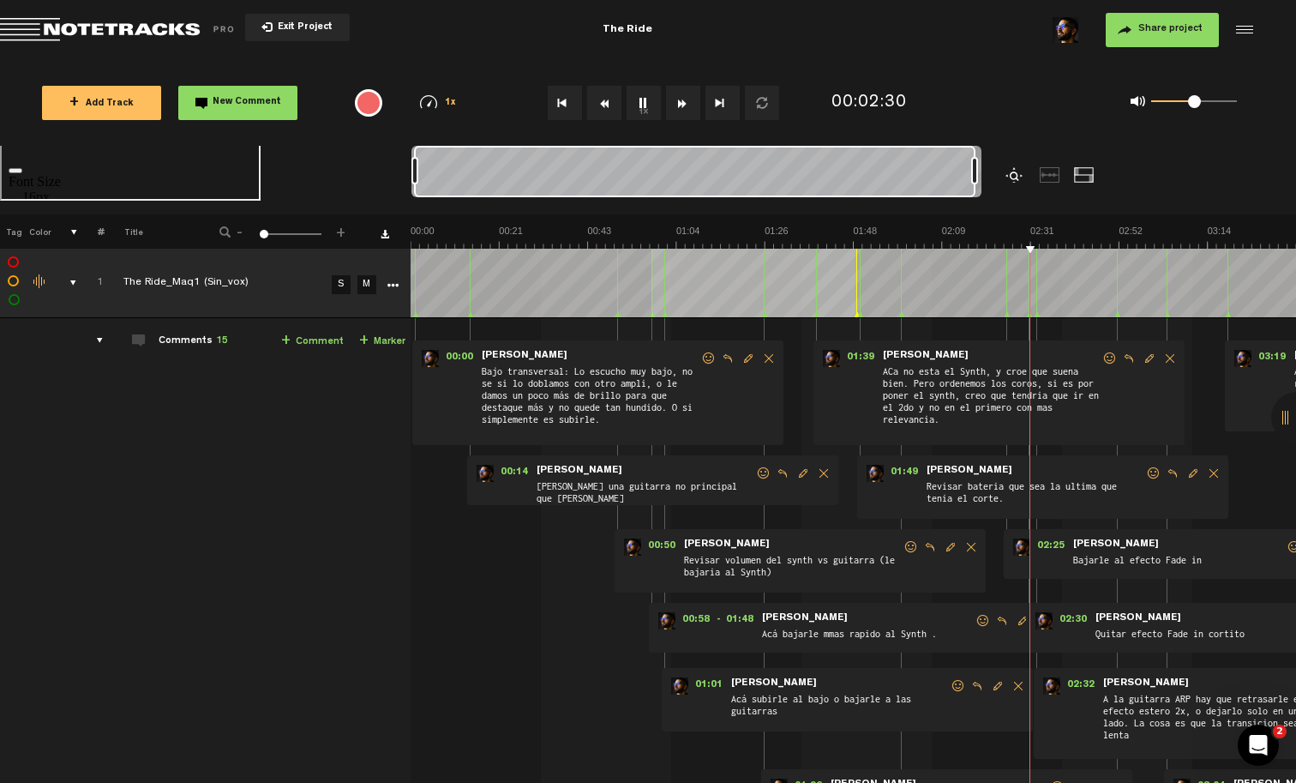
click at [1045, 179] on div at bounding box center [1050, 174] width 21 height 15
click at [1016, 177] on div at bounding box center [1016, 174] width 21 height 15
drag, startPoint x: 971, startPoint y: 171, endPoint x: 495, endPoint y: 170, distance: 476.7
click at [966, 170] on div at bounding box center [969, 170] width 7 height 27
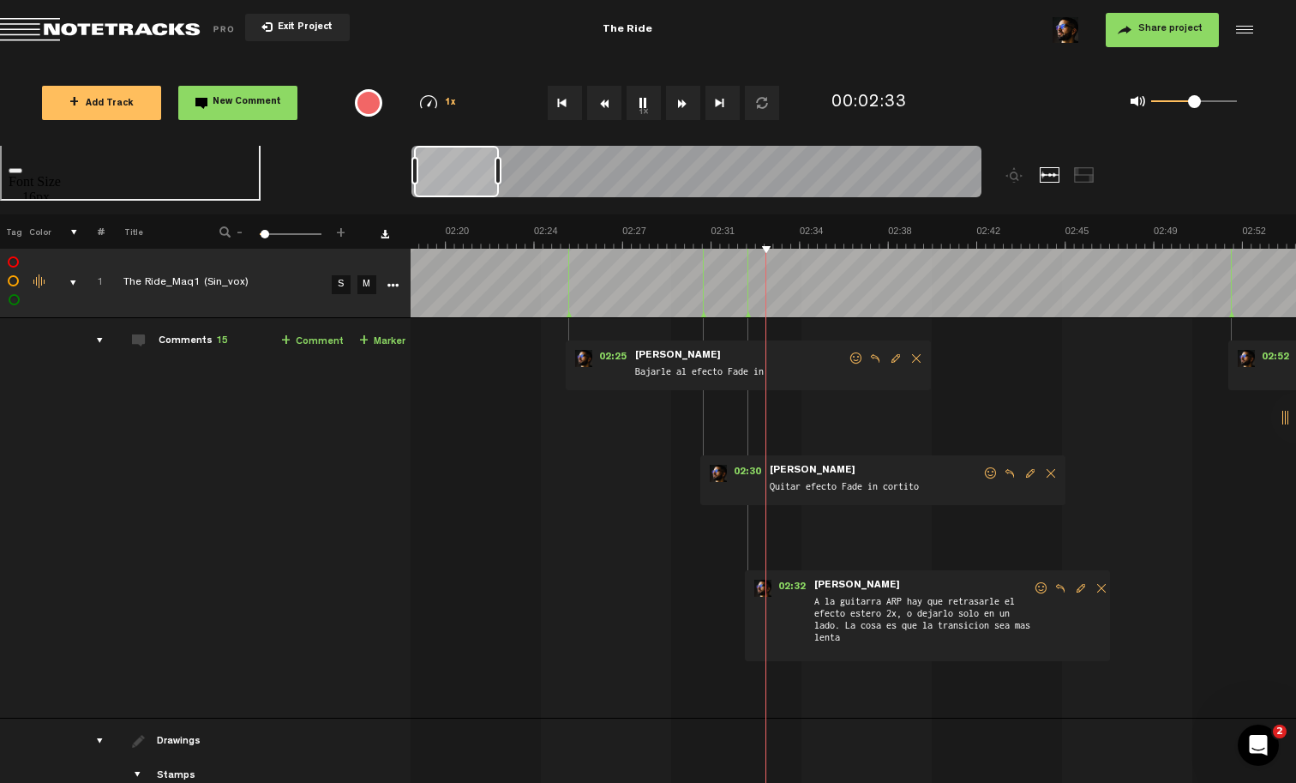
scroll to position [0, 3419]
click at [1013, 176] on div at bounding box center [1016, 174] width 21 height 15
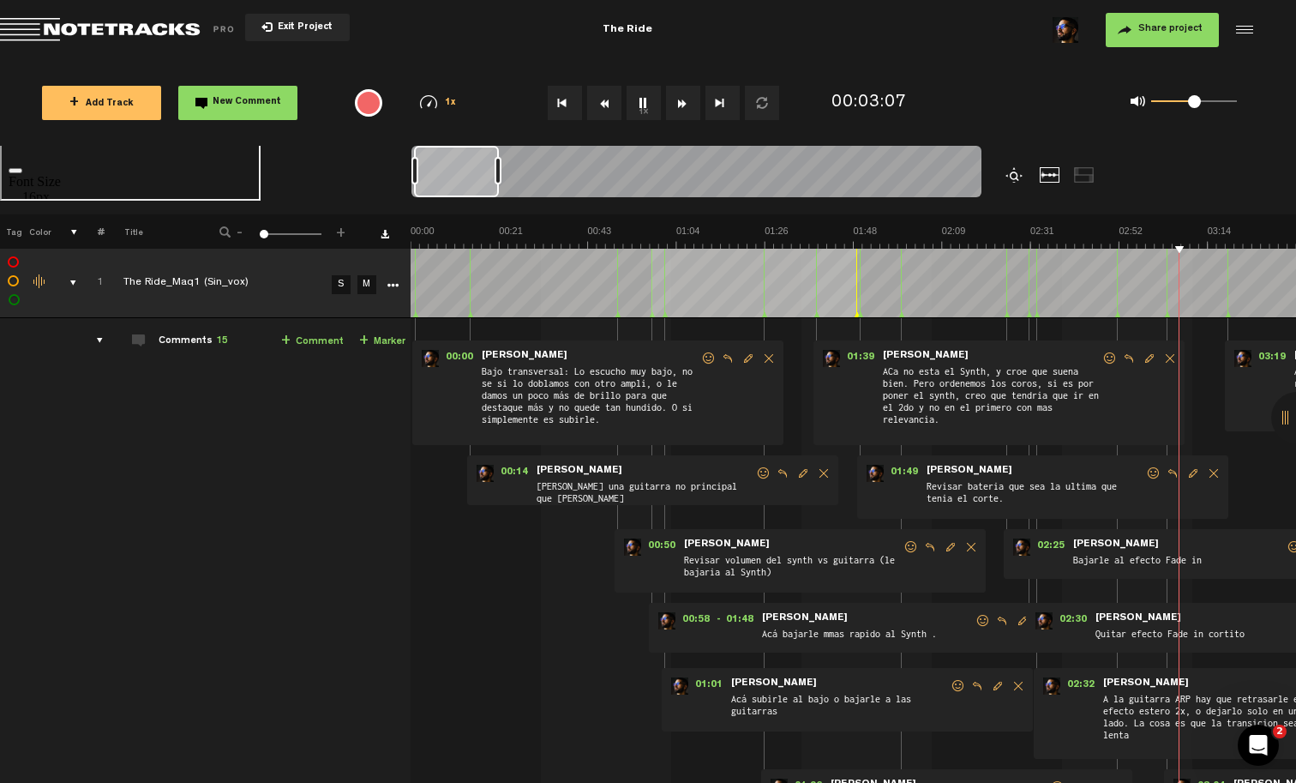
click at [649, 113] on button "1x" at bounding box center [644, 103] width 34 height 34
